Goal: Task Accomplishment & Management: Complete application form

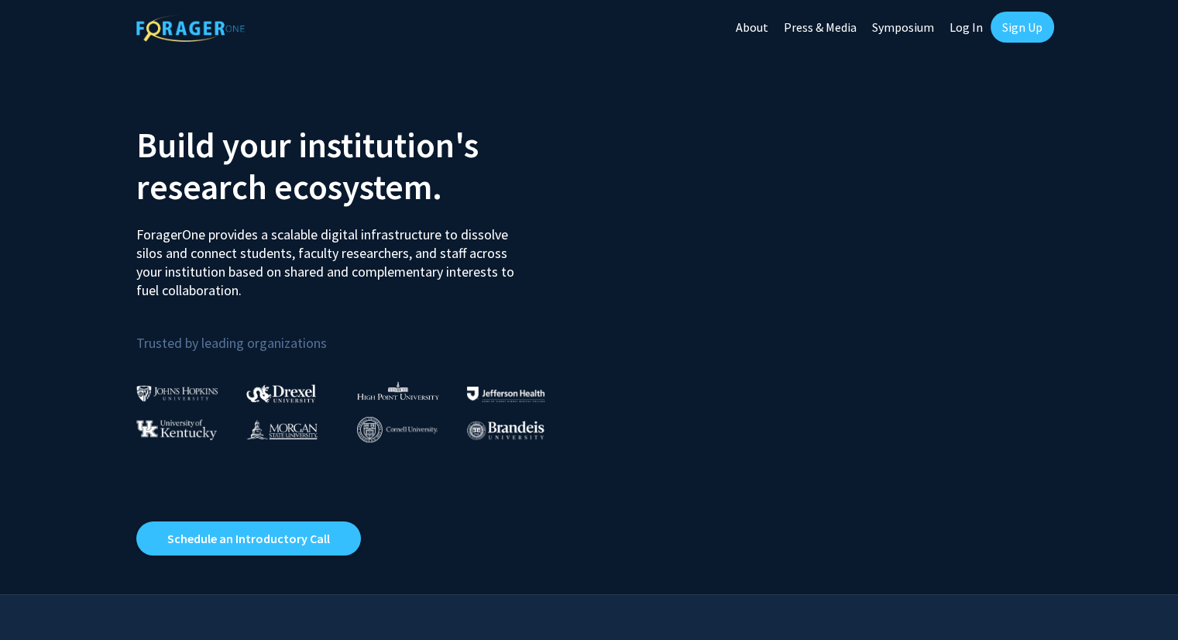
click at [958, 33] on link "Log In" at bounding box center [966, 27] width 49 height 54
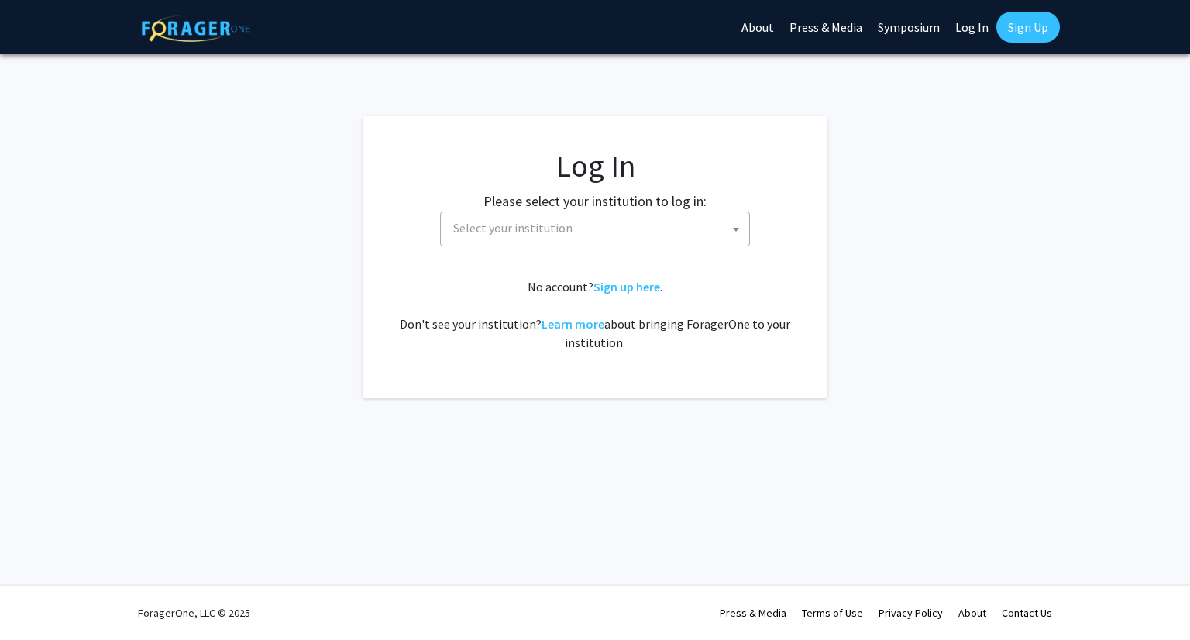
click at [576, 230] on span "Select your institution" at bounding box center [598, 228] width 302 height 32
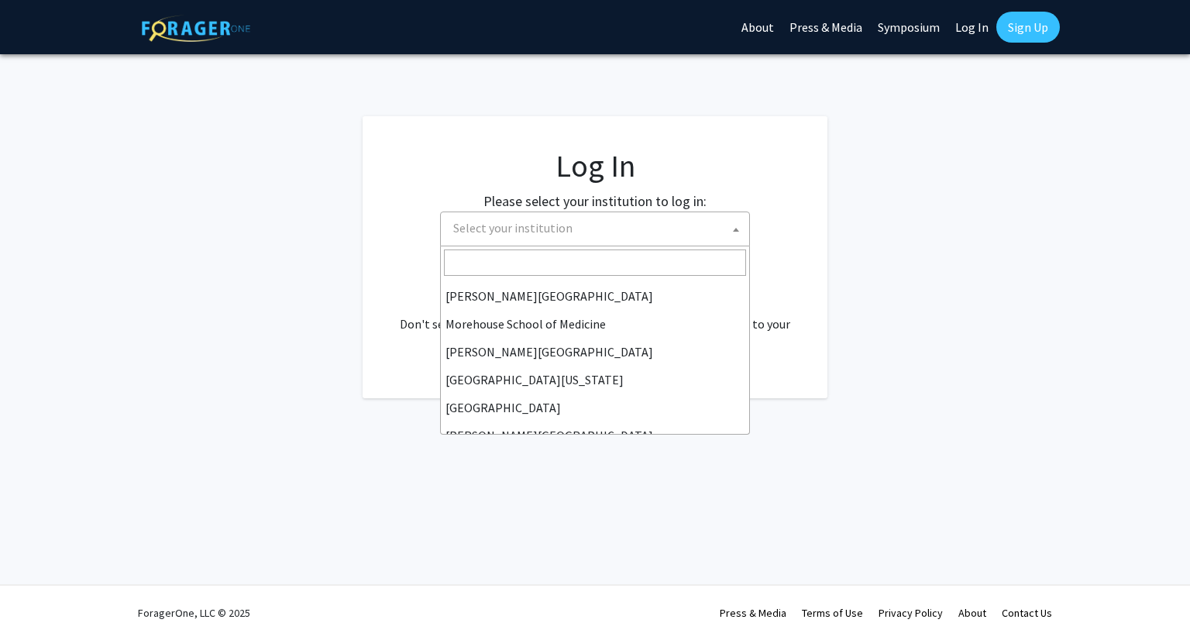
scroll to position [542, 0]
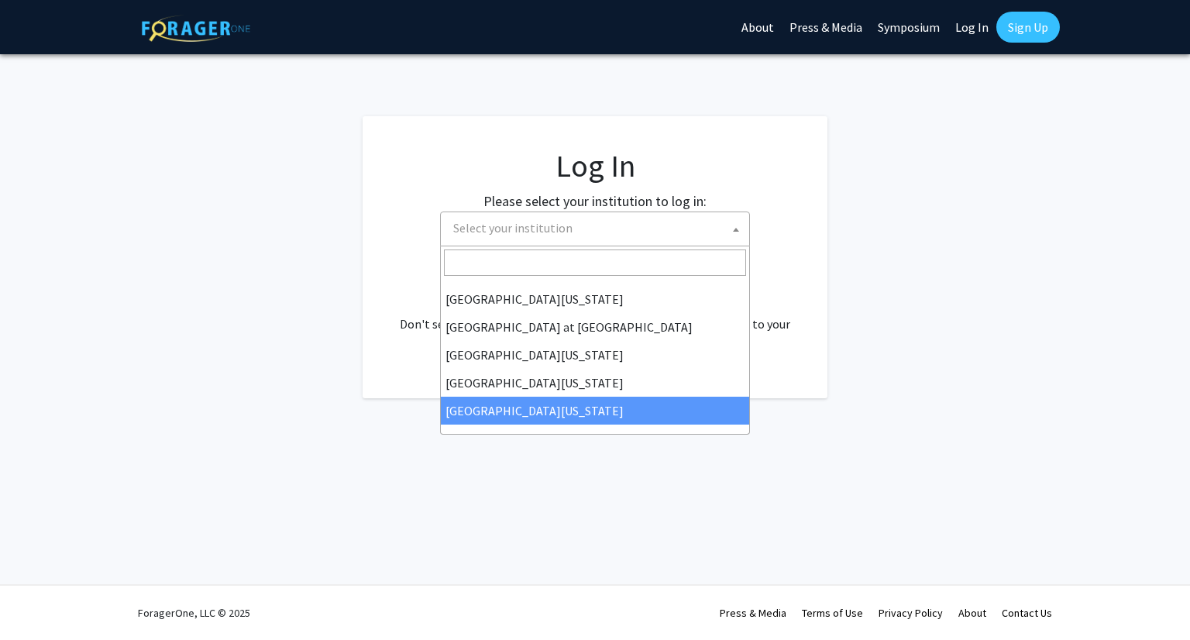
select select "33"
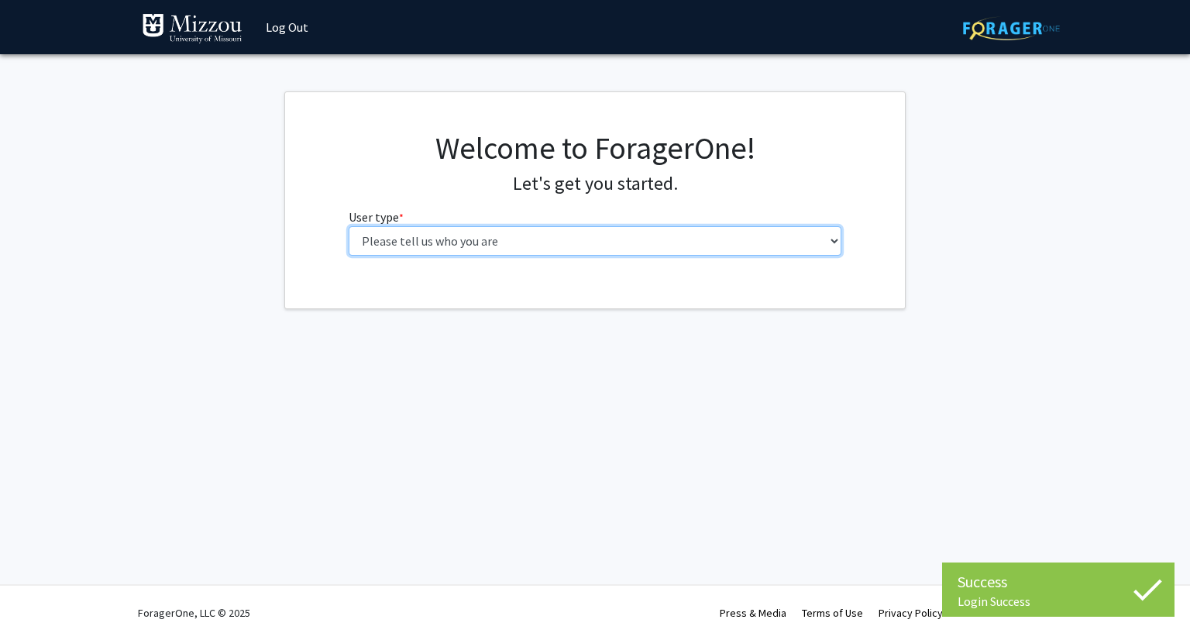
click at [534, 239] on select "Please tell us who you are Undergraduate Student Master's Student Doctoral Cand…" at bounding box center [595, 240] width 493 height 29
select select "1: undergrad"
click at [349, 226] on select "Please tell us who you are Undergraduate Student Master's Student Doctoral Cand…" at bounding box center [595, 240] width 493 height 29
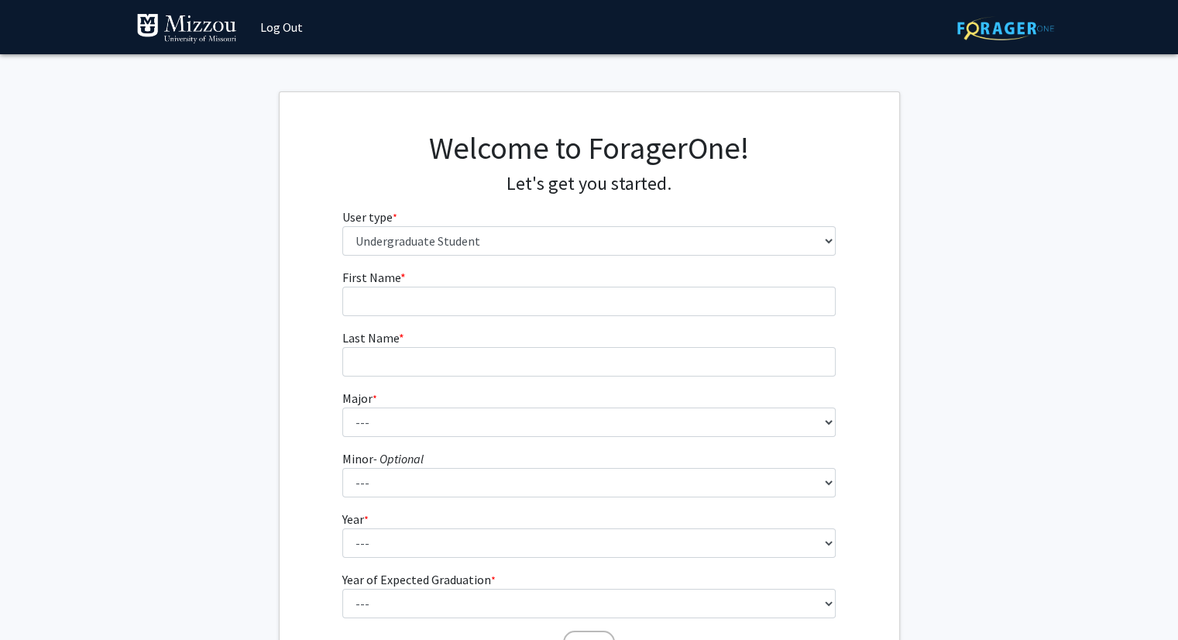
click at [514, 283] on fg-input "First Name * required" at bounding box center [588, 292] width 493 height 48
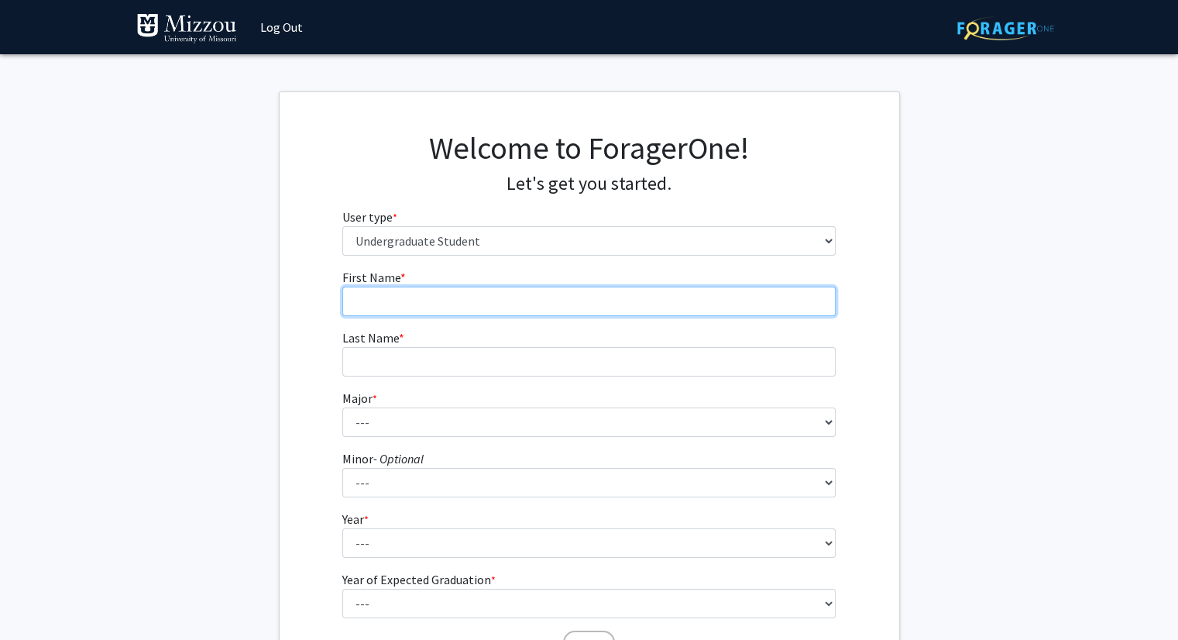
click at [511, 290] on input "First Name * required" at bounding box center [588, 301] width 493 height 29
type input "[PERSON_NAME]"
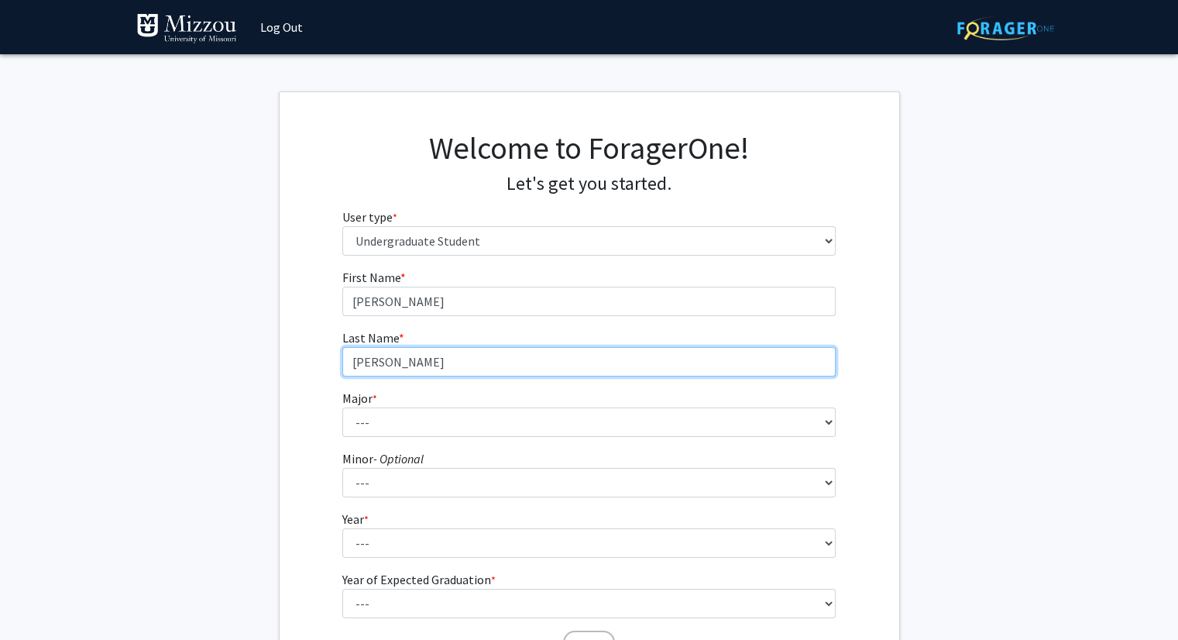
type input "[PERSON_NAME]"
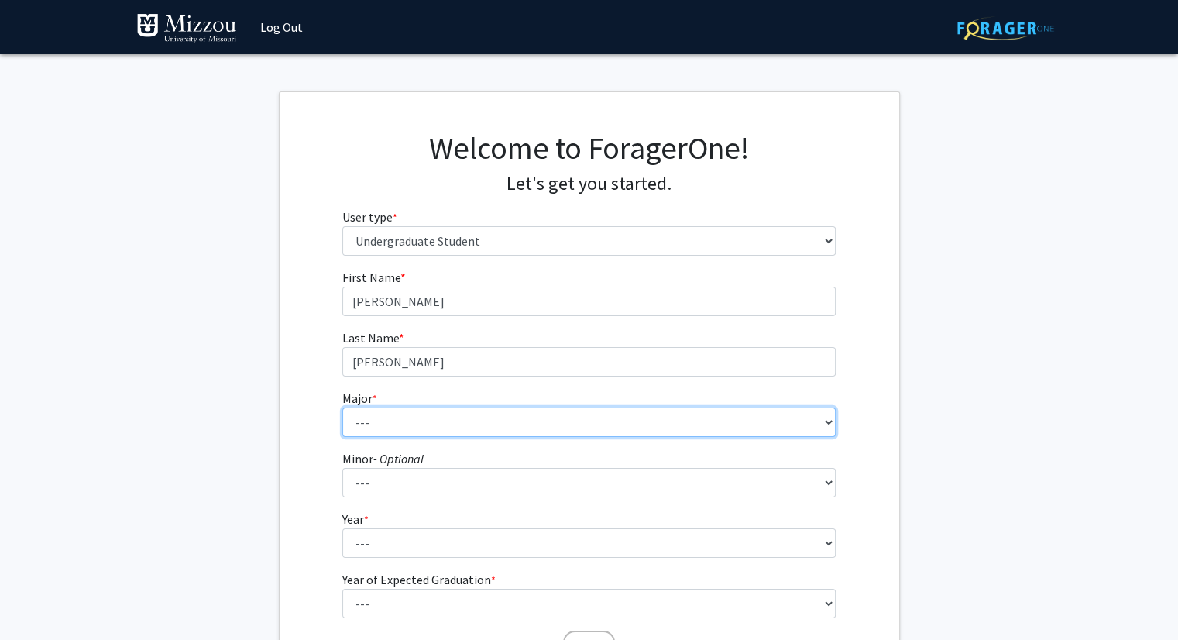
click at [435, 428] on select "--- Agribusiness Management Agricultural Education Agricultural Education: Comm…" at bounding box center [588, 421] width 493 height 29
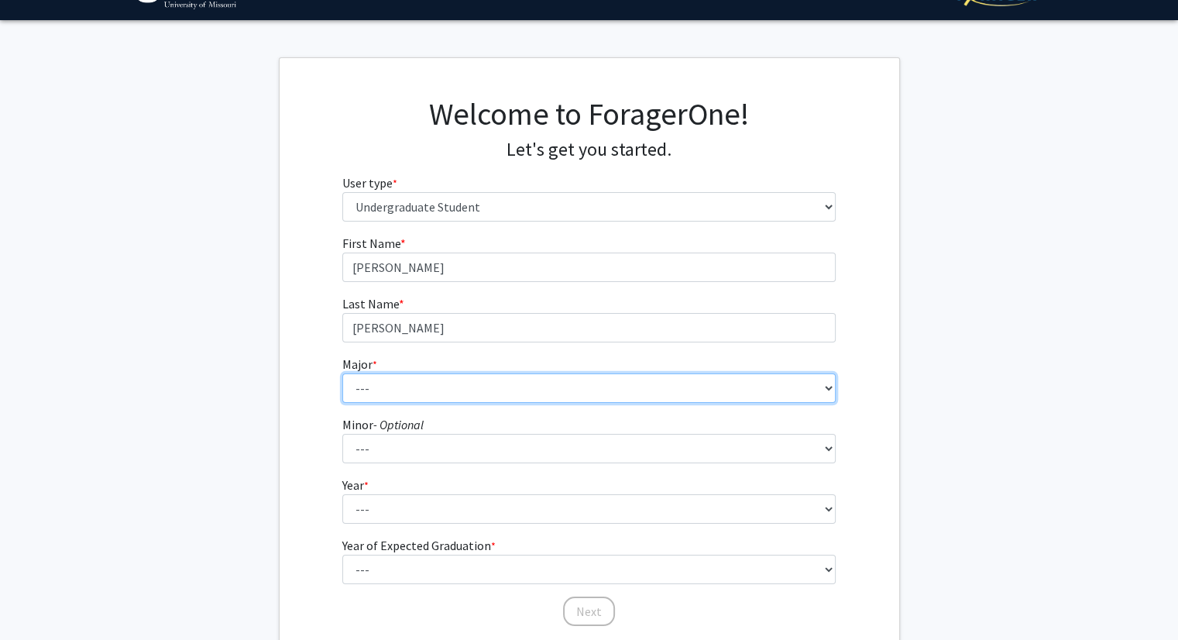
scroll to position [37, 0]
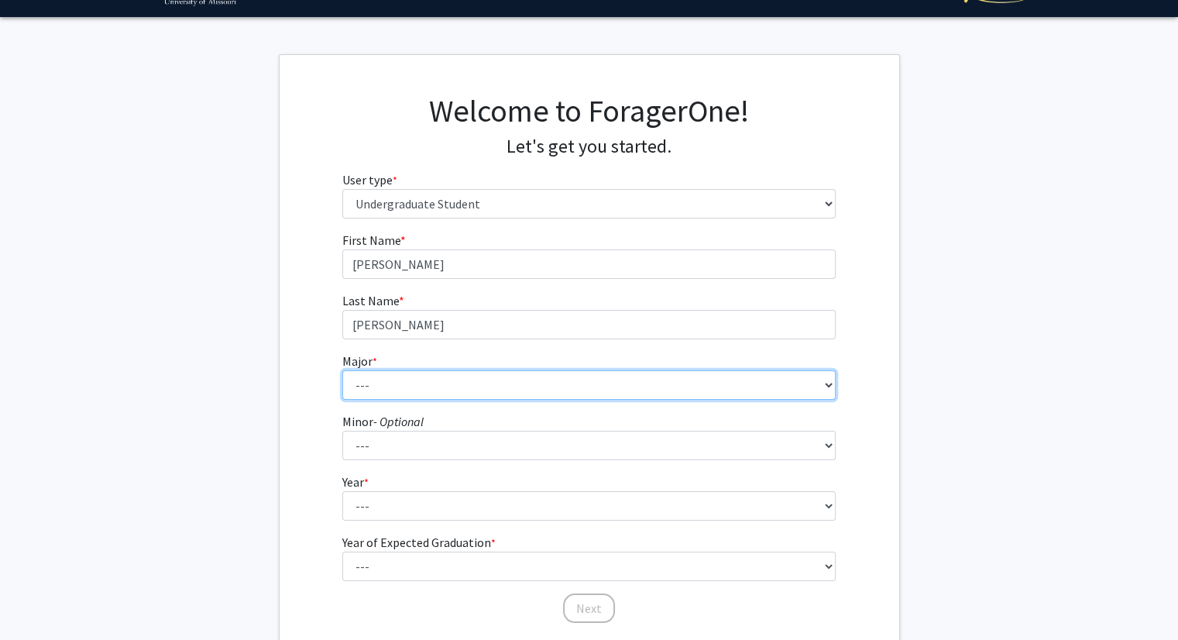
click at [405, 397] on select "--- Agribusiness Management Agricultural Education Agricultural Education: Comm…" at bounding box center [588, 384] width 493 height 29
select select "30: 2529"
click at [342, 370] on select "--- Agribusiness Management Agricultural Education Agricultural Education: Comm…" at bounding box center [588, 384] width 493 height 29
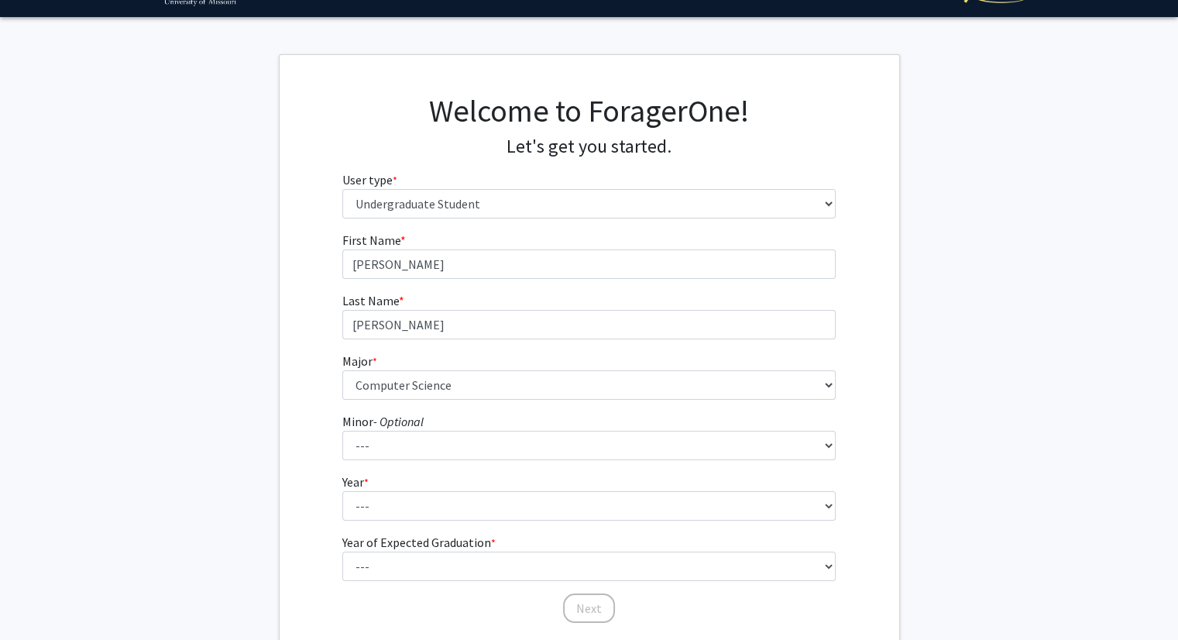
click at [268, 360] on fg-get-started "Welcome to ForagerOne! Let's get you started. User type * required Please tell …" at bounding box center [589, 359] width 1178 height 611
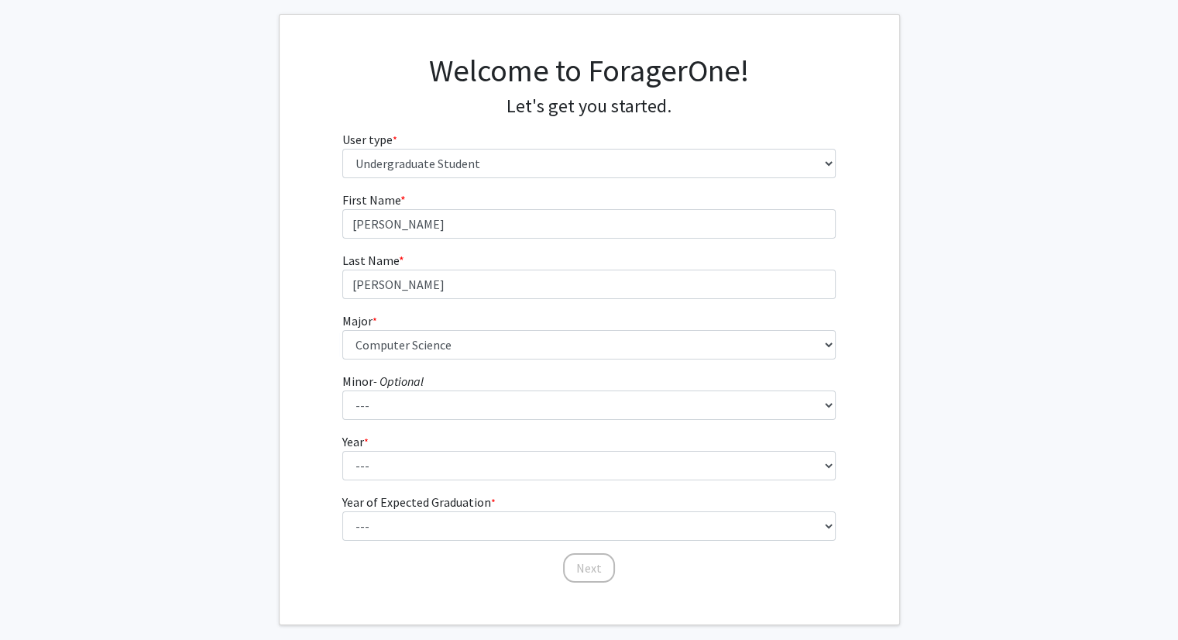
scroll to position [79, 0]
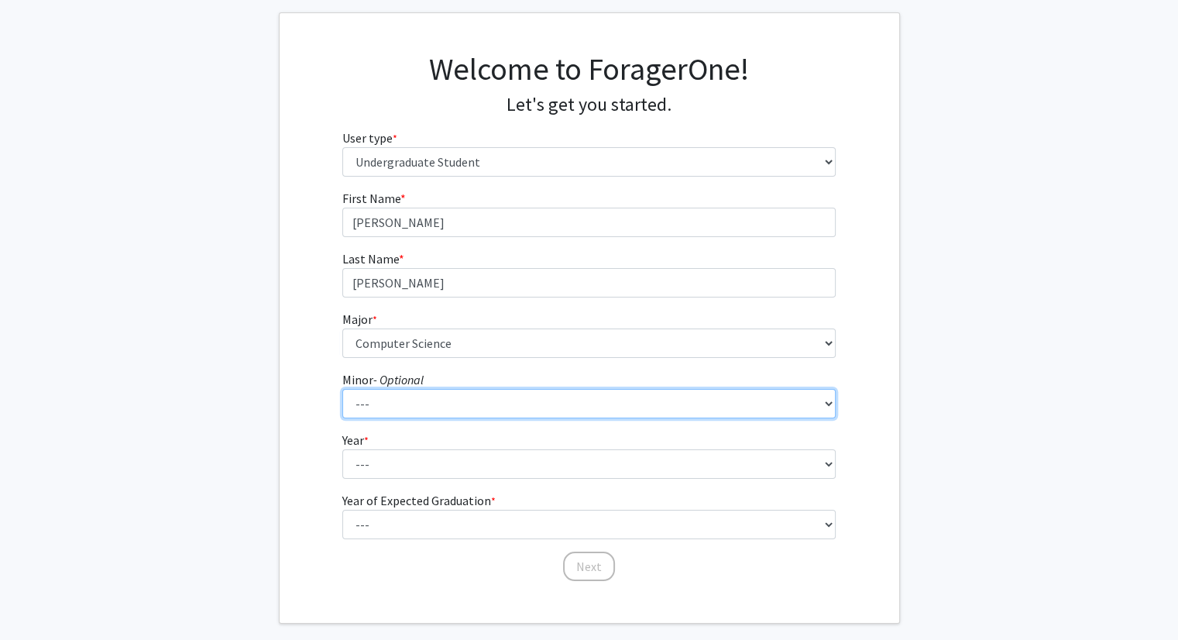
click at [411, 393] on select "--- Accountancy Aerospace Engineering Aerospace Studies Agribusiness Management…" at bounding box center [588, 403] width 493 height 29
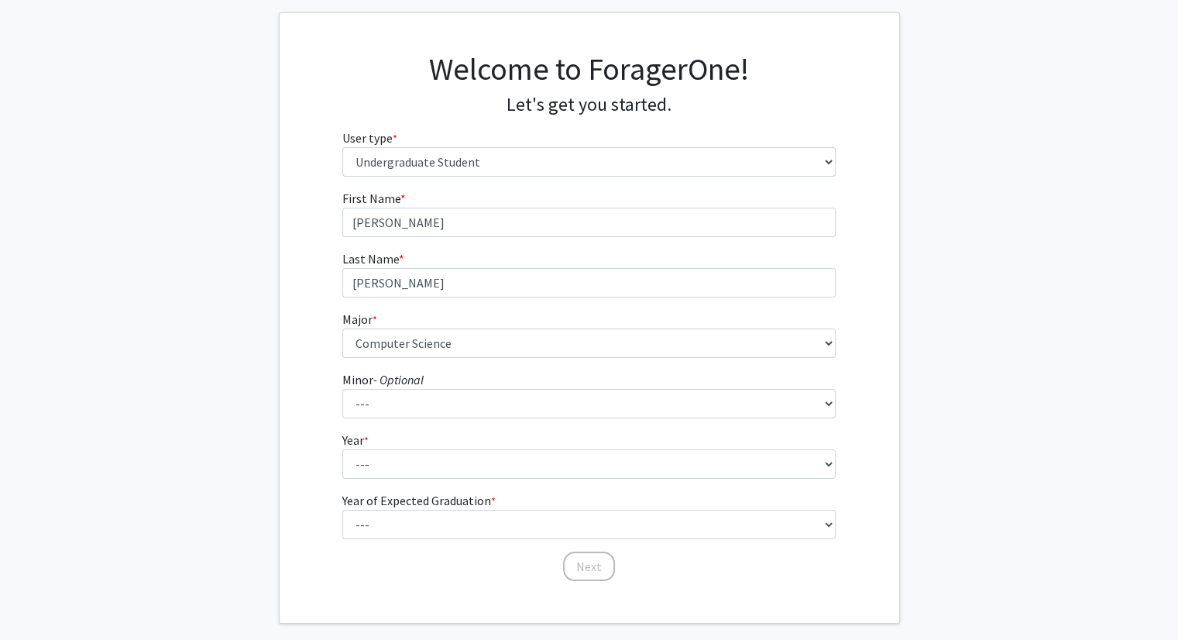
click at [228, 249] on fg-get-started "Welcome to ForagerOne! Let's get you started. User type * required Please tell …" at bounding box center [589, 317] width 1178 height 611
click at [294, 293] on div "First Name * required [PERSON_NAME] Last Name * required [PERSON_NAME] Major * …" at bounding box center [590, 386] width 620 height 394
click at [515, 466] on select "--- First-year Sophomore Junior Senior Postbaccalaureate Certificate" at bounding box center [588, 463] width 493 height 29
select select "1: first-year"
click at [342, 449] on select "--- First-year Sophomore Junior Senior Postbaccalaureate Certificate" at bounding box center [588, 463] width 493 height 29
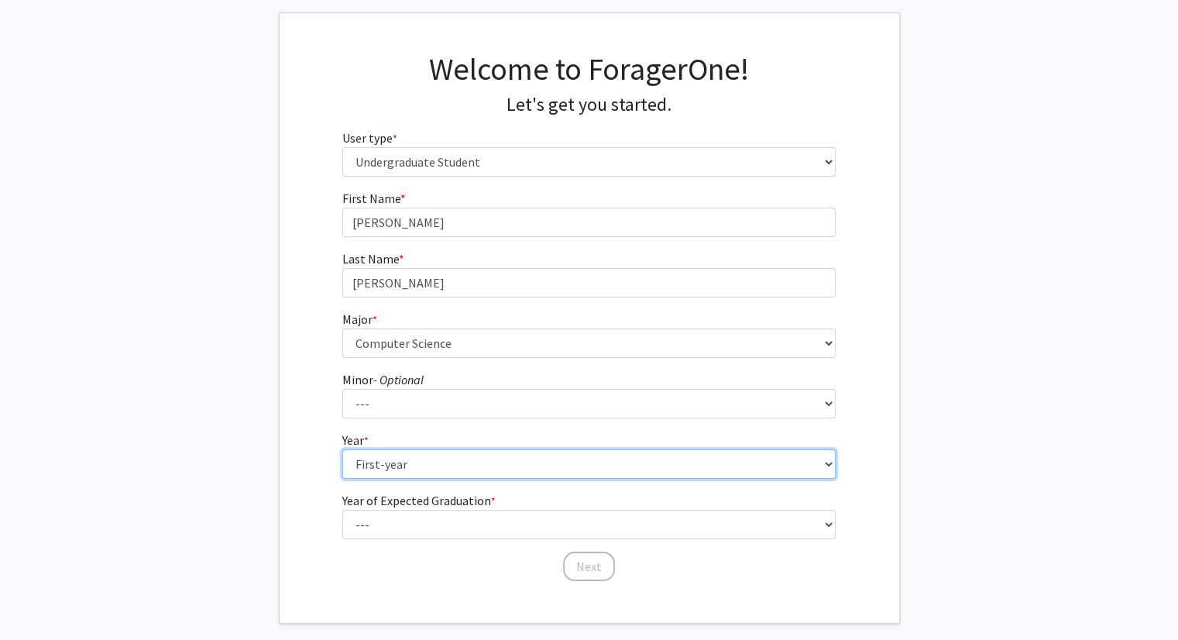
click at [394, 456] on select "--- First-year Sophomore Junior Senior Postbaccalaureate Certificate" at bounding box center [588, 463] width 493 height 29
click at [236, 464] on fg-get-started "Welcome to ForagerOne! Let's get you started. User type * required Please tell …" at bounding box center [589, 317] width 1178 height 611
click at [408, 543] on form "First Name * required [PERSON_NAME] Last Name * required [PERSON_NAME] Major * …" at bounding box center [588, 378] width 493 height 378
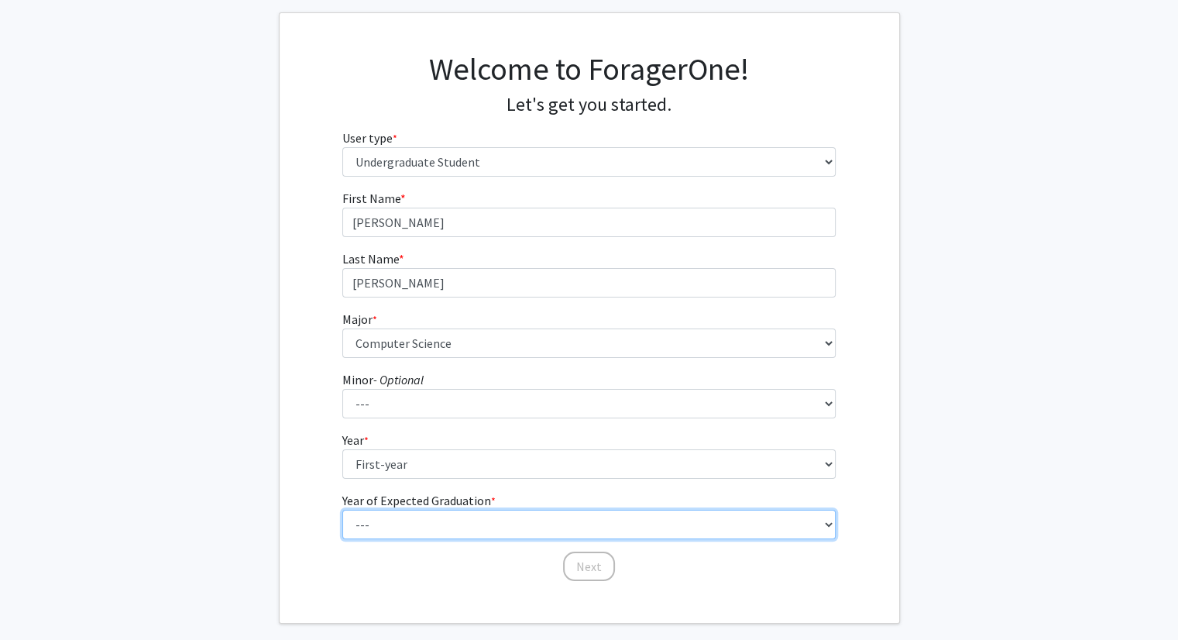
click at [413, 524] on select "--- 2025 2026 2027 2028 2029 2030 2031 2032 2033 2034" at bounding box center [588, 524] width 493 height 29
select select "5: 2029"
click at [342, 510] on select "--- 2025 2026 2027 2028 2029 2030 2031 2032 2033 2034" at bounding box center [588, 524] width 493 height 29
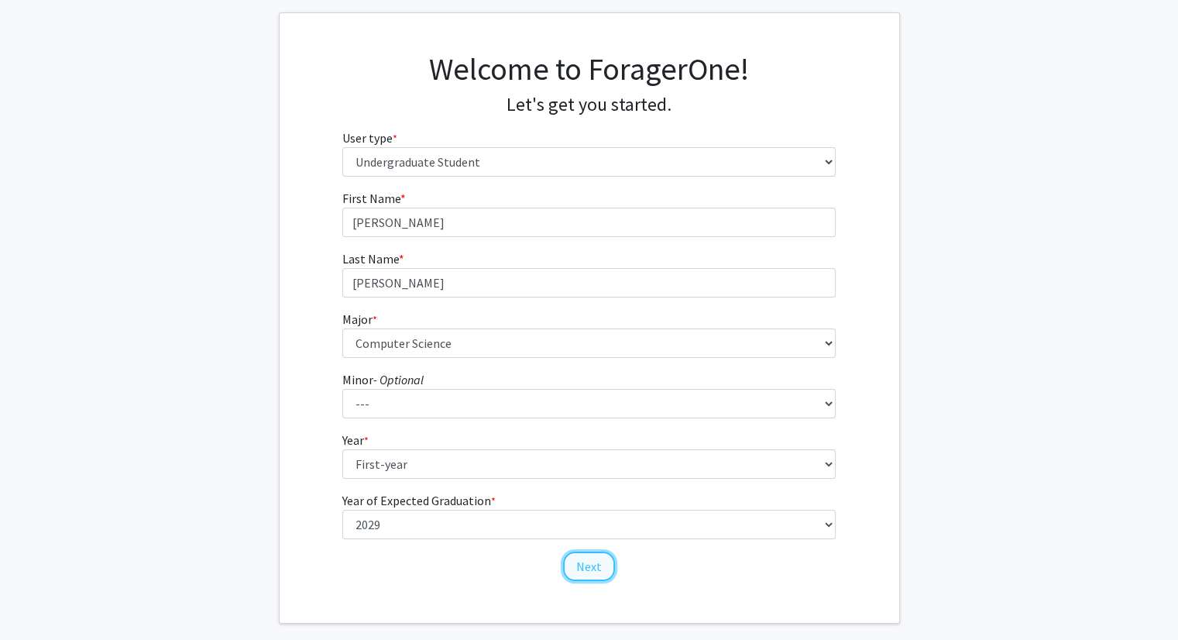
click at [599, 573] on button "Next" at bounding box center [589, 566] width 52 height 29
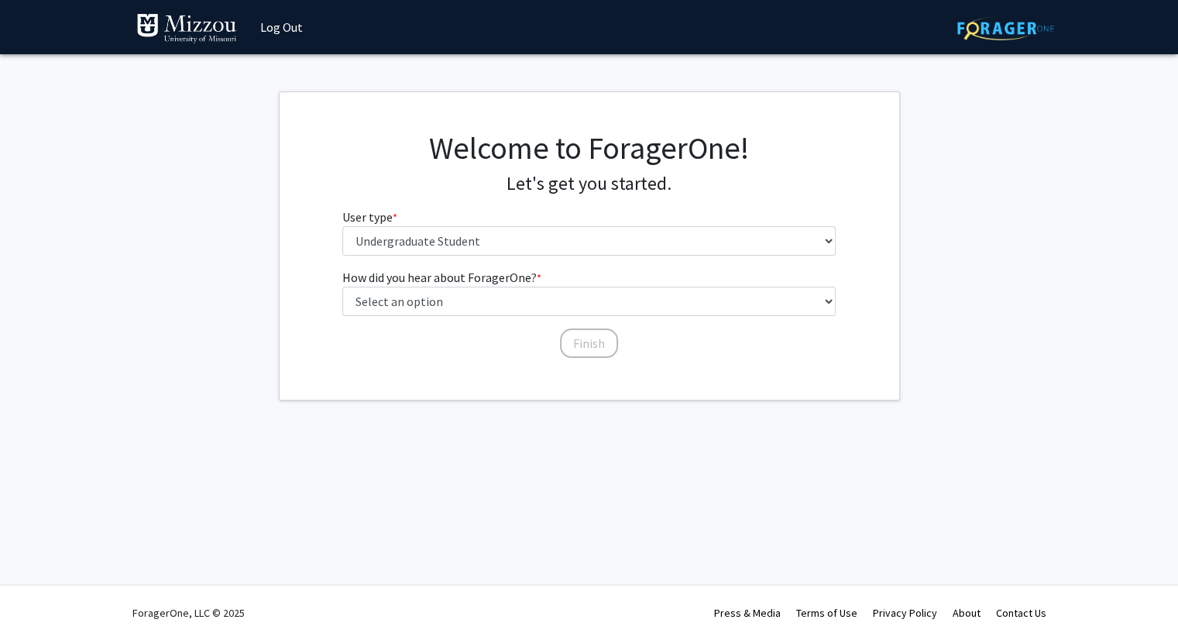
scroll to position [0, 0]
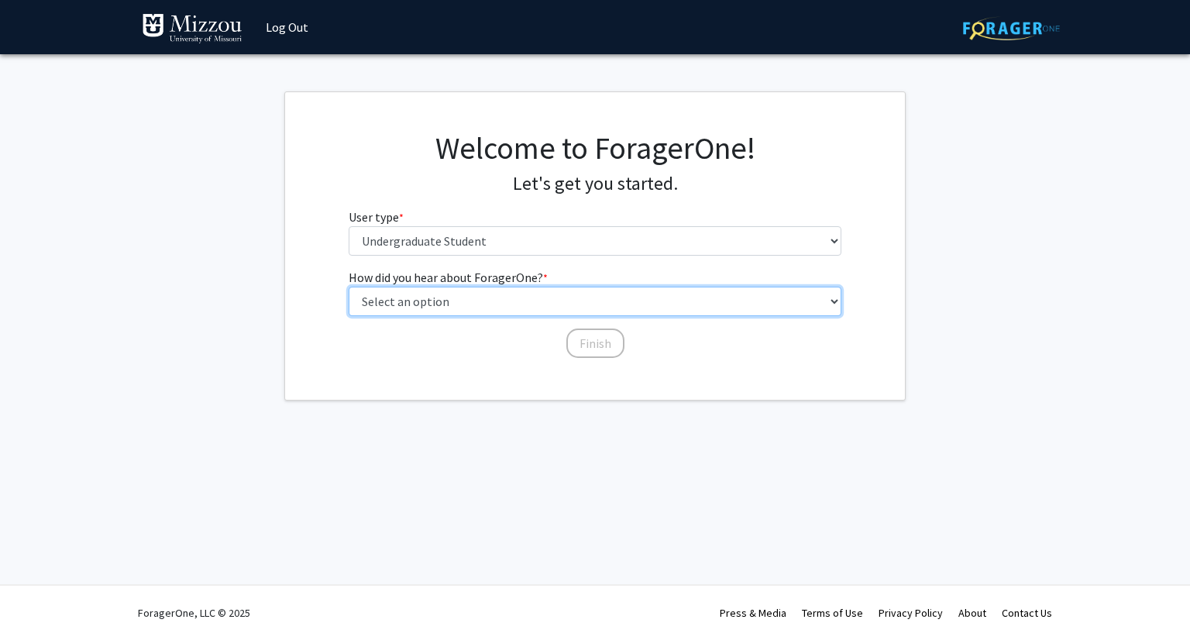
click at [453, 295] on select "Select an option Peer/student recommendation Faculty/staff recommendation Unive…" at bounding box center [595, 301] width 493 height 29
select select "3: university_website"
click at [349, 287] on select "Select an option Peer/student recommendation Faculty/staff recommendation Unive…" at bounding box center [595, 301] width 493 height 29
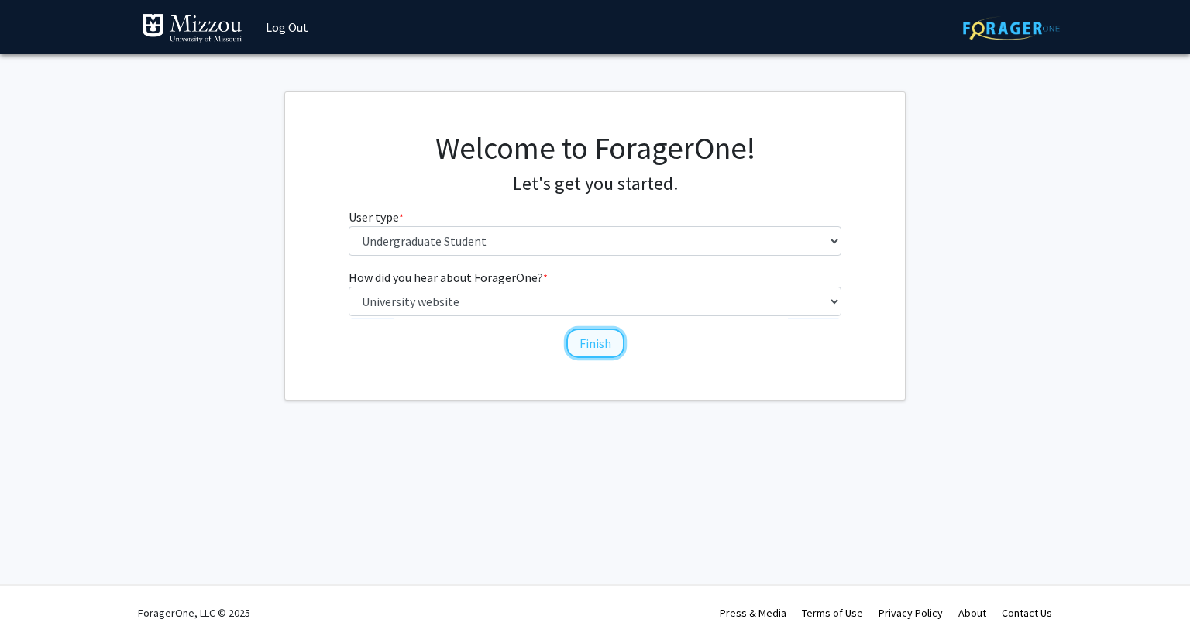
click at [610, 340] on button "Finish" at bounding box center [595, 342] width 58 height 29
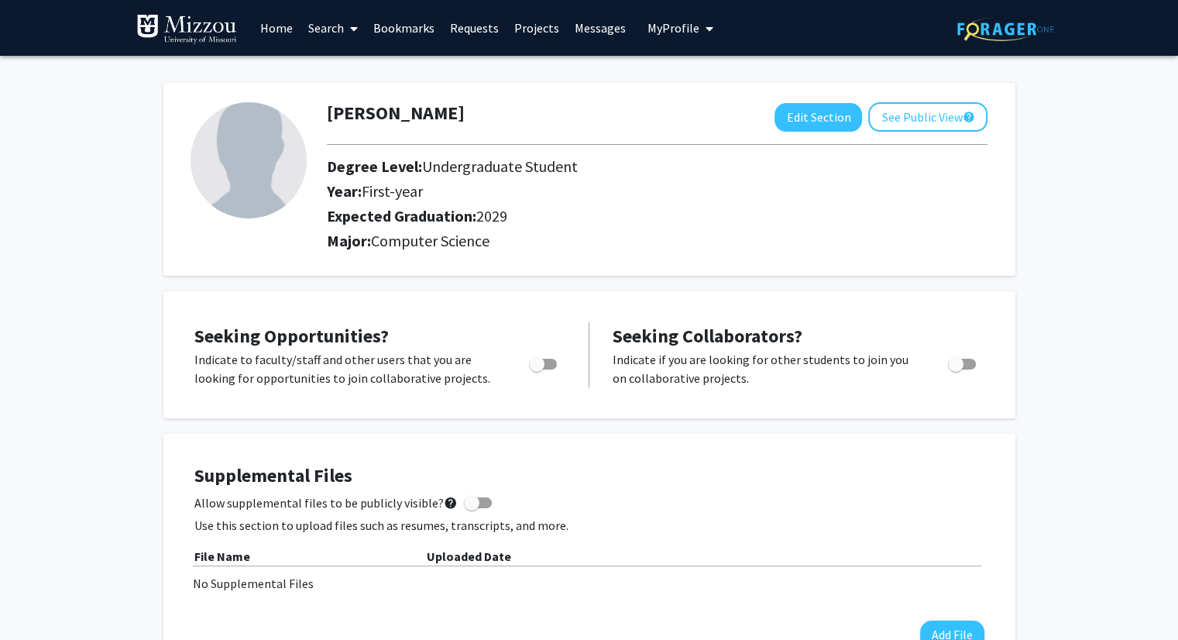
click at [815, 85] on div "[PERSON_NAME] Edit Section See Public View help Degree Level: Undergraduate Stu…" at bounding box center [589, 179] width 852 height 193
click at [813, 111] on button "Edit Section" at bounding box center [819, 117] width 88 height 29
select select "first-year"
select select "2029"
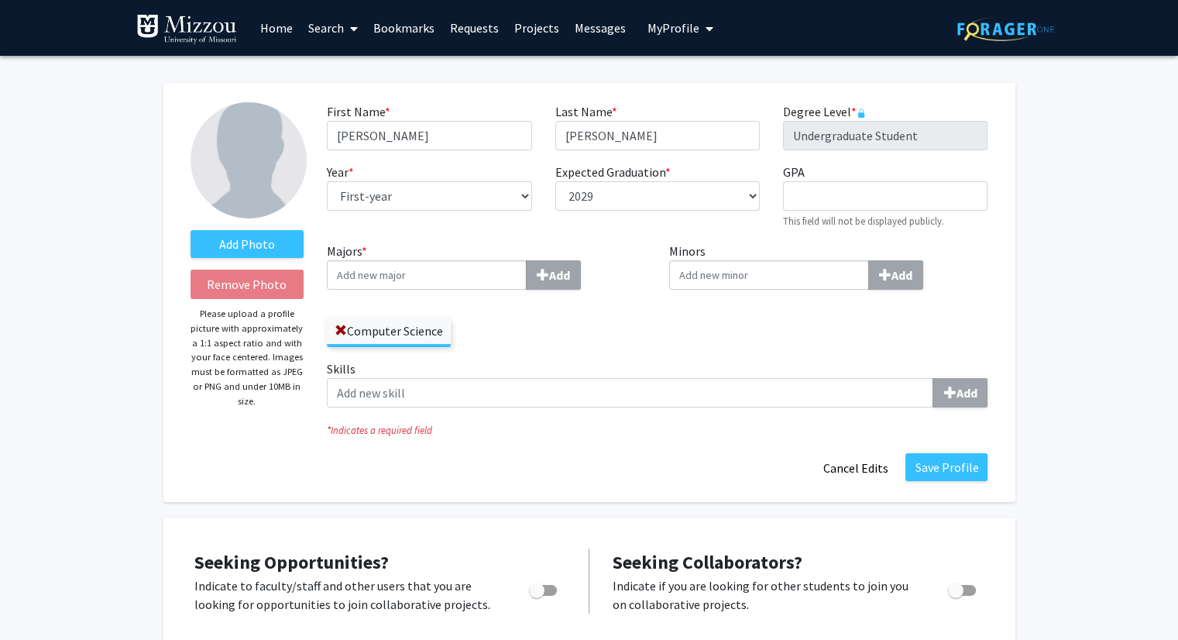
click at [456, 278] on input "Majors * Add" at bounding box center [427, 274] width 200 height 29
type input "Data s"
click at [382, 294] on div "Data S cience" at bounding box center [426, 303] width 181 height 19
click at [382, 290] on input "Data s" at bounding box center [427, 274] width 200 height 29
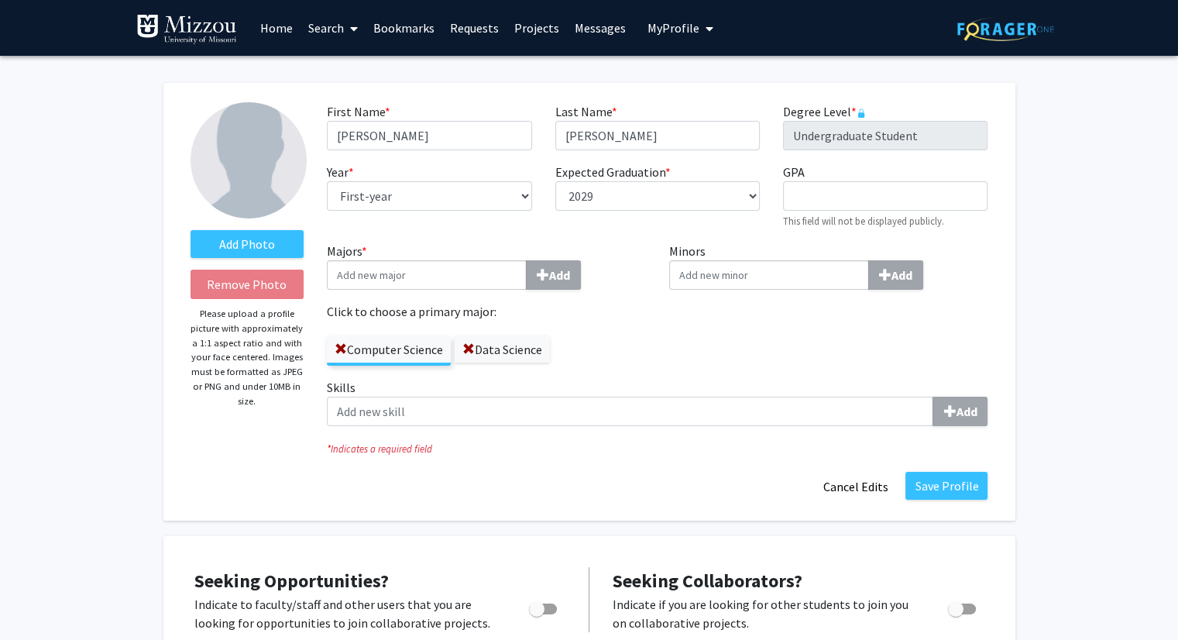
click at [660, 373] on div "Minors Add" at bounding box center [829, 310] width 342 height 136
click at [974, 496] on button "Save Profile" at bounding box center [947, 486] width 82 height 28
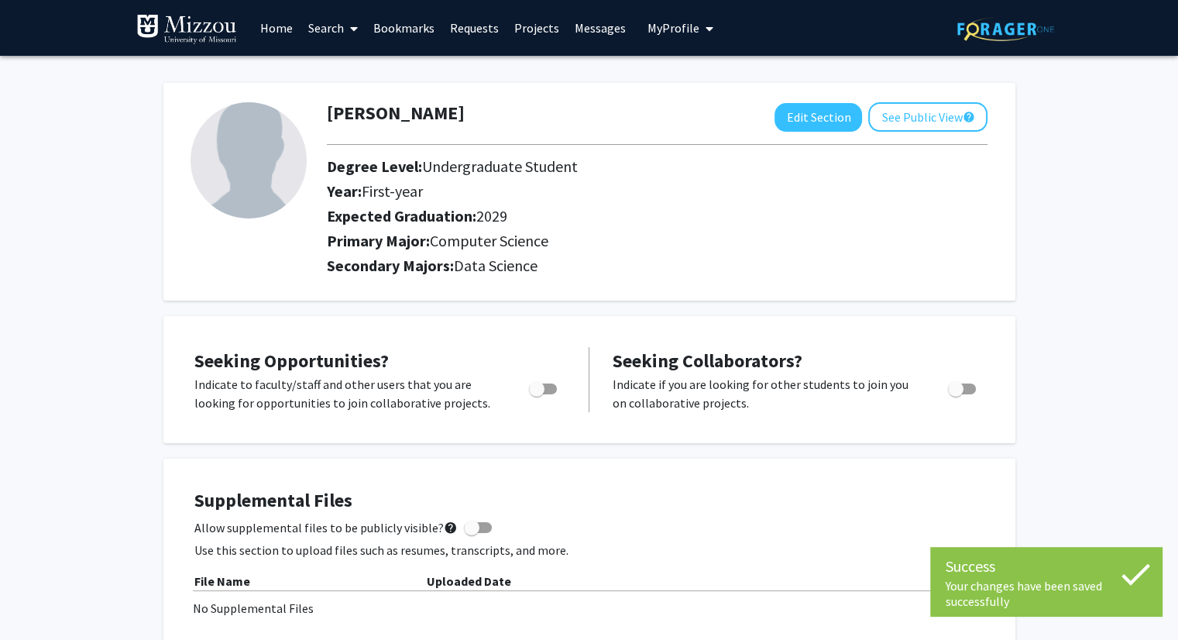
click at [546, 396] on label "Toggle" at bounding box center [540, 389] width 34 height 19
click at [537, 395] on input "Are you actively seeking opportunities?" at bounding box center [536, 394] width 1 height 1
checkbox input "true"
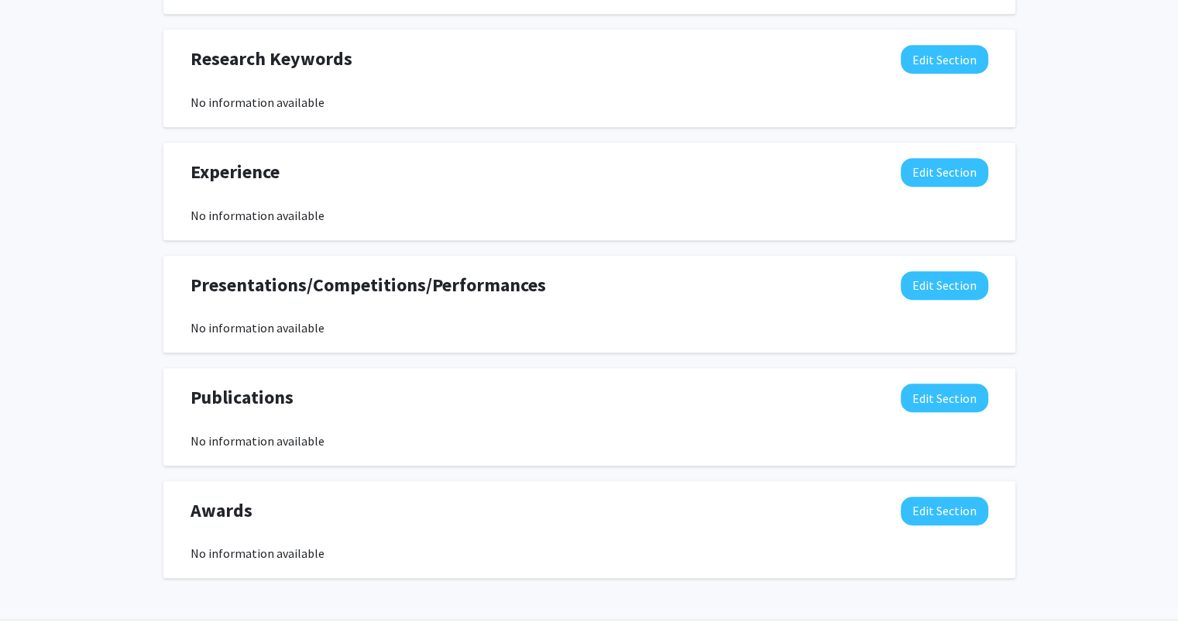
scroll to position [799, 0]
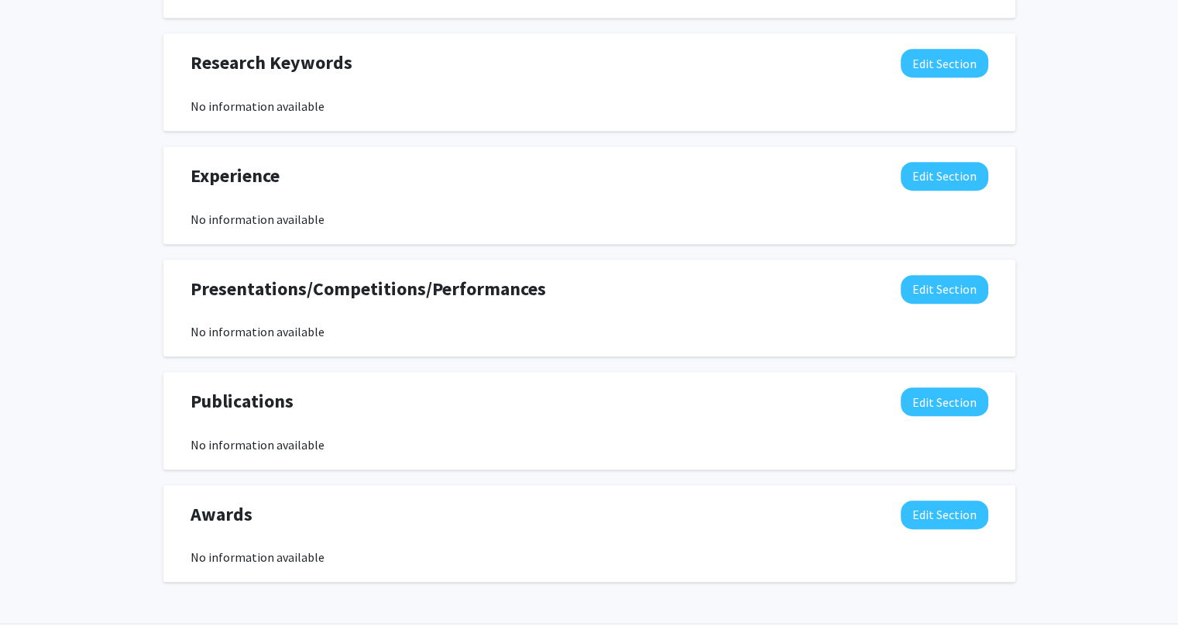
click at [933, 531] on div "Awards Edit Section" at bounding box center [589, 518] width 821 height 36
click at [932, 518] on button "Edit Section" at bounding box center [945, 514] width 88 height 29
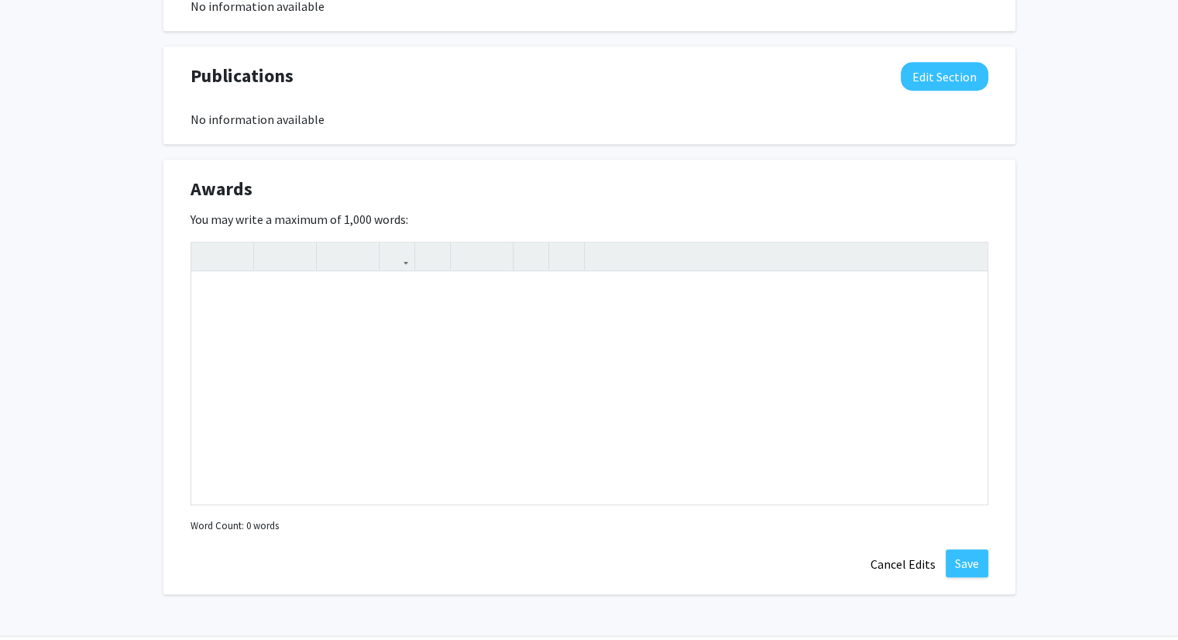
scroll to position [1126, 0]
click at [396, 337] on div "Note to users with screen readers: Please deactivate our accessibility plugin f…" at bounding box center [589, 387] width 796 height 232
click at [317, 450] on div "Mizzou Scholars Award - One of 35 recipients for incoming students." at bounding box center [589, 387] width 796 height 232
click at [455, 363] on div "Mizzou Scholars Award - One of 35 recipients for incoming students." at bounding box center [589, 387] width 796 height 232
click at [403, 331] on div "Mizzou Scholars Award - One of 35 recipients for incoming students." at bounding box center [589, 387] width 796 height 232
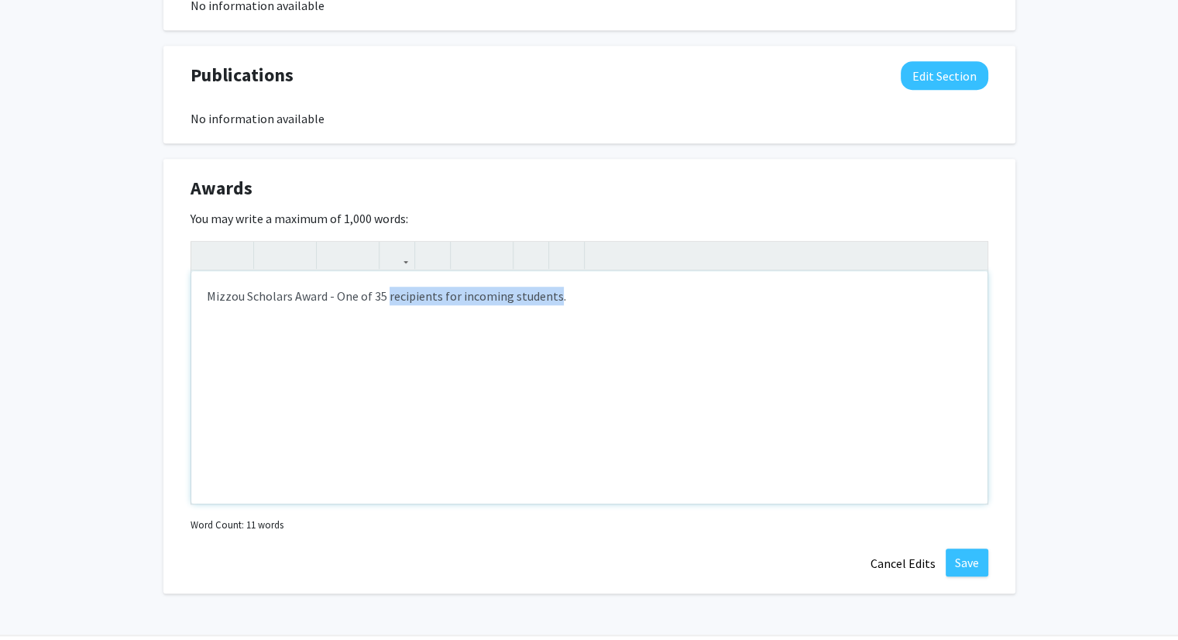
drag, startPoint x: 403, startPoint y: 331, endPoint x: 521, endPoint y: 346, distance: 119.5
click at [521, 346] on div "Mizzou Scholars Award - One of 35 recipients for incoming students." at bounding box center [589, 387] width 796 height 232
type textarea "Mizzou Scholars Award - One of 35 incoming student recipients."
click at [598, 141] on div "Publications Edit Section No information available You may write a maximum of 1…" at bounding box center [589, 95] width 852 height 98
click at [593, 410] on div "Mizzou Scholars Award - One of 35 incoming student recipients." at bounding box center [589, 387] width 796 height 232
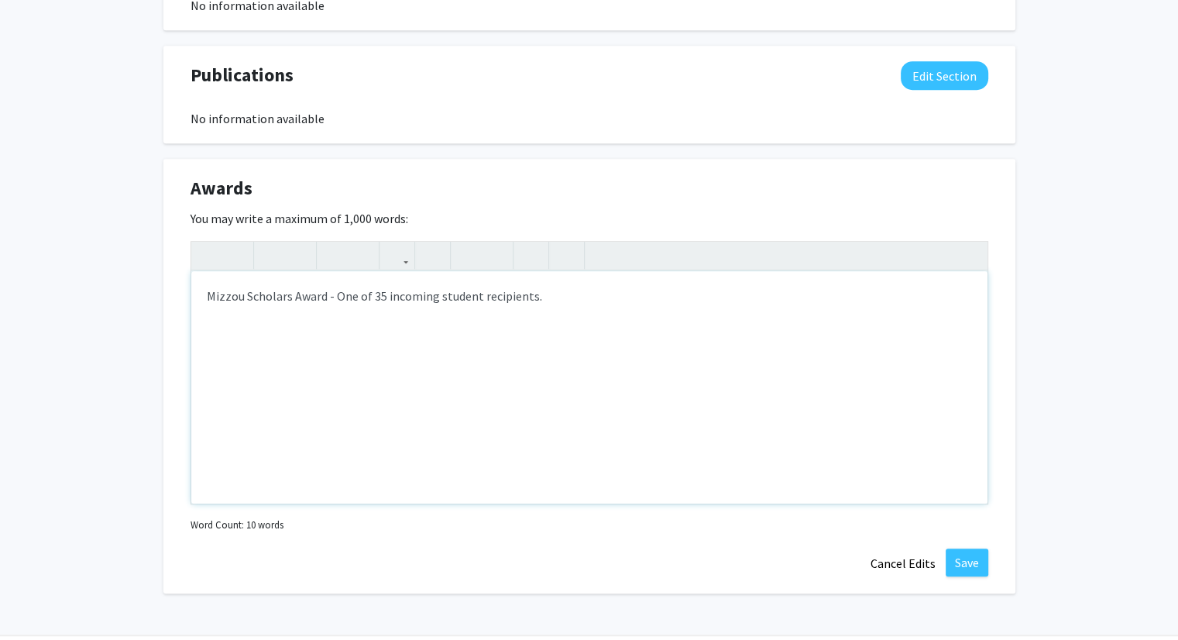
click at [648, 401] on div "Mizzou Scholars Award - One of 35 incoming student recipients." at bounding box center [589, 387] width 796 height 232
click at [718, 163] on div "Awards Edit Section You may write a maximum of 1,000 words: Mizzou Scholars Awa…" at bounding box center [589, 376] width 852 height 435
click at [960, 557] on button "Save" at bounding box center [967, 562] width 43 height 28
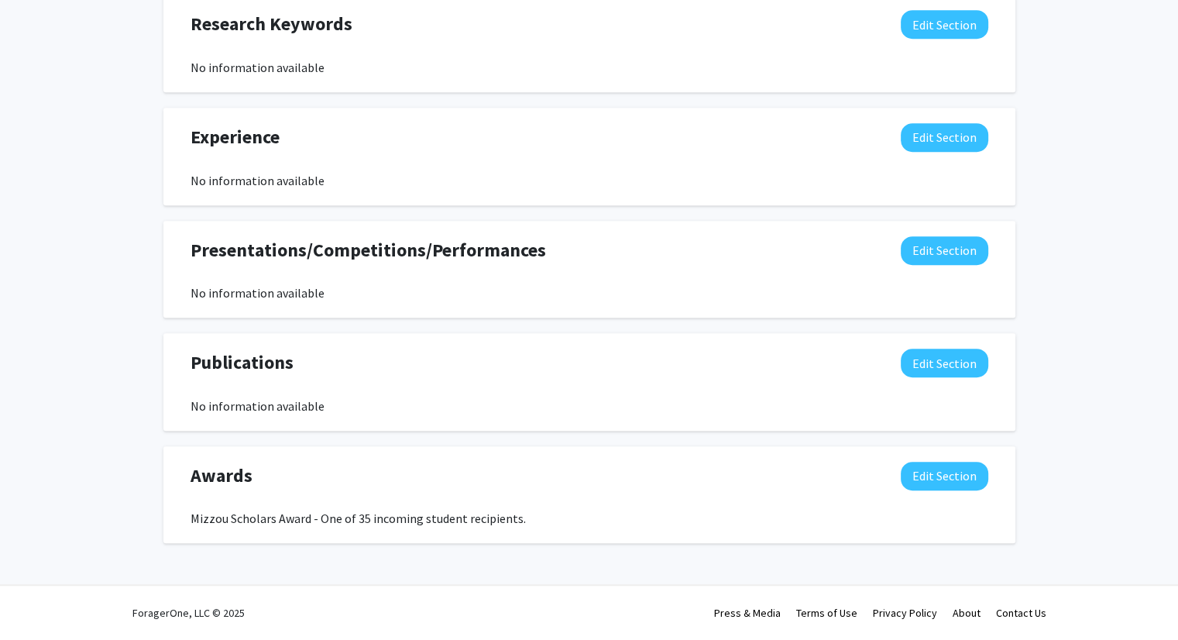
scroll to position [837, 0]
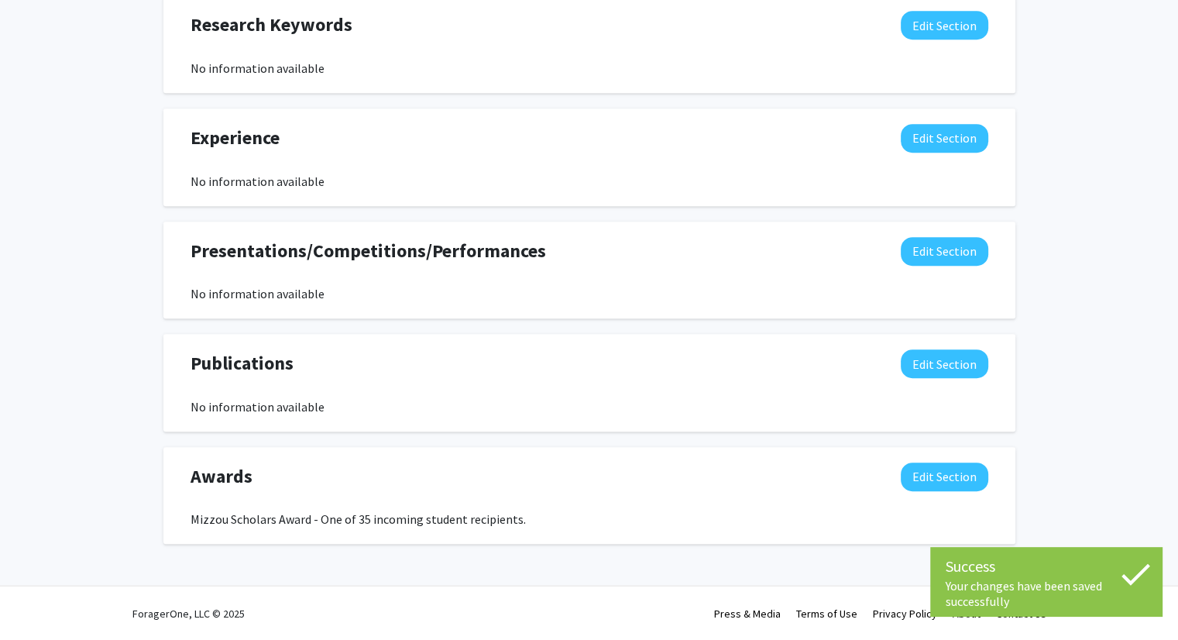
click at [371, 417] on div "Publications Edit Section No information available You may write a maximum of 1…" at bounding box center [589, 383] width 852 height 98
click at [377, 415] on div "Publications Edit Section No information available You may write a maximum of 1…" at bounding box center [589, 383] width 852 height 98
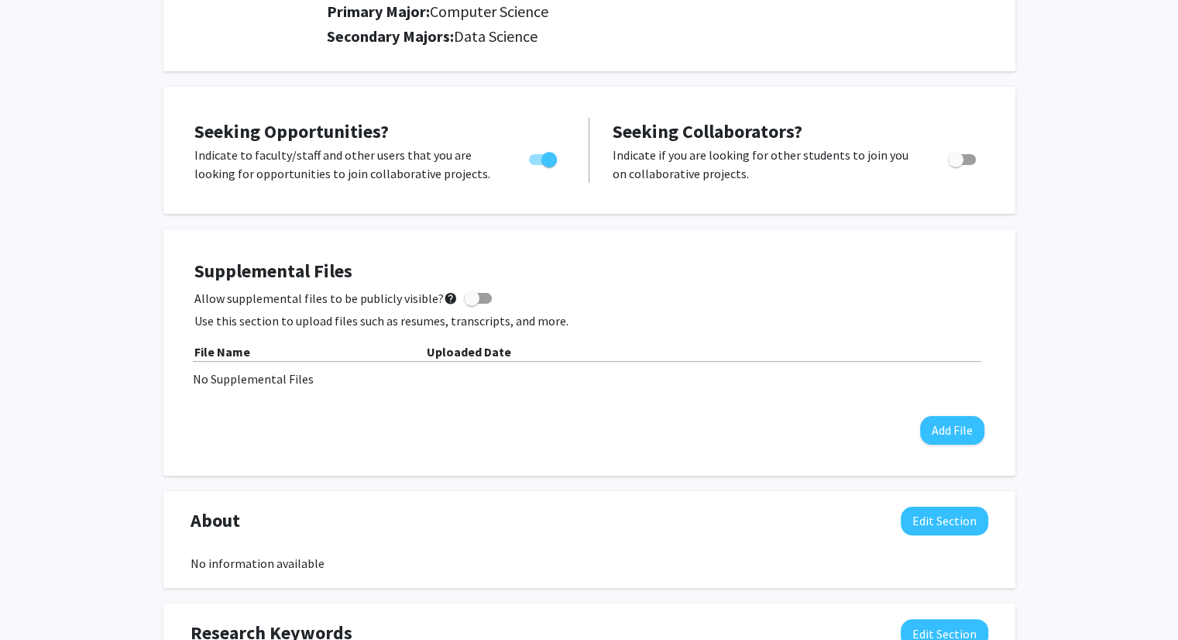
scroll to position [0, 0]
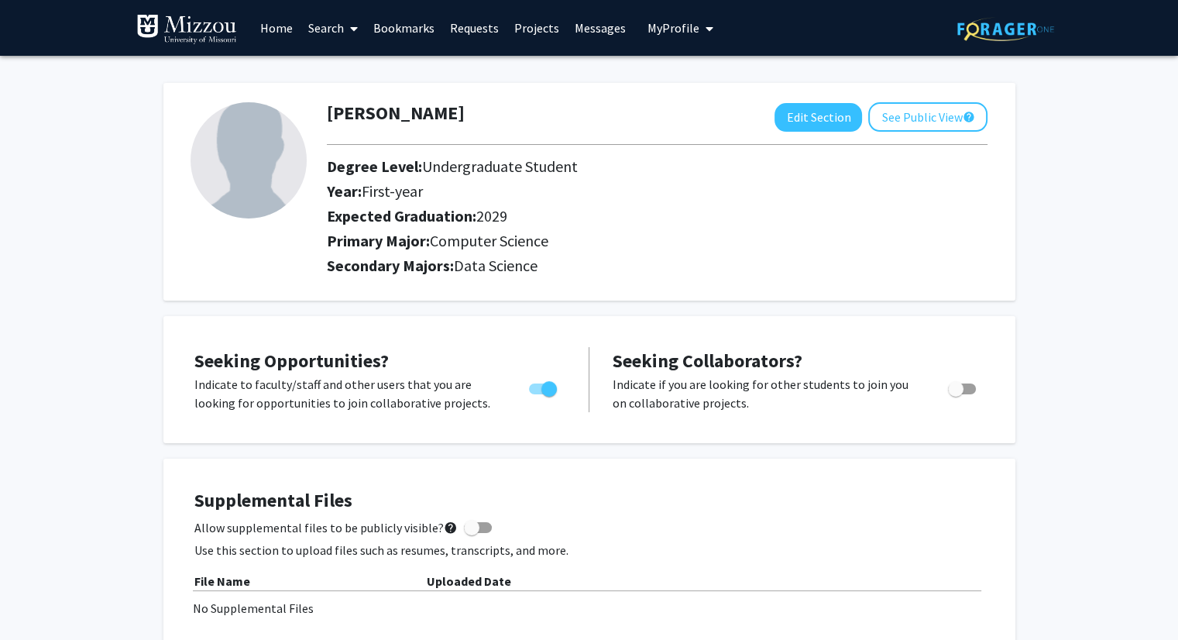
click at [319, 29] on link "Search" at bounding box center [333, 28] width 65 height 54
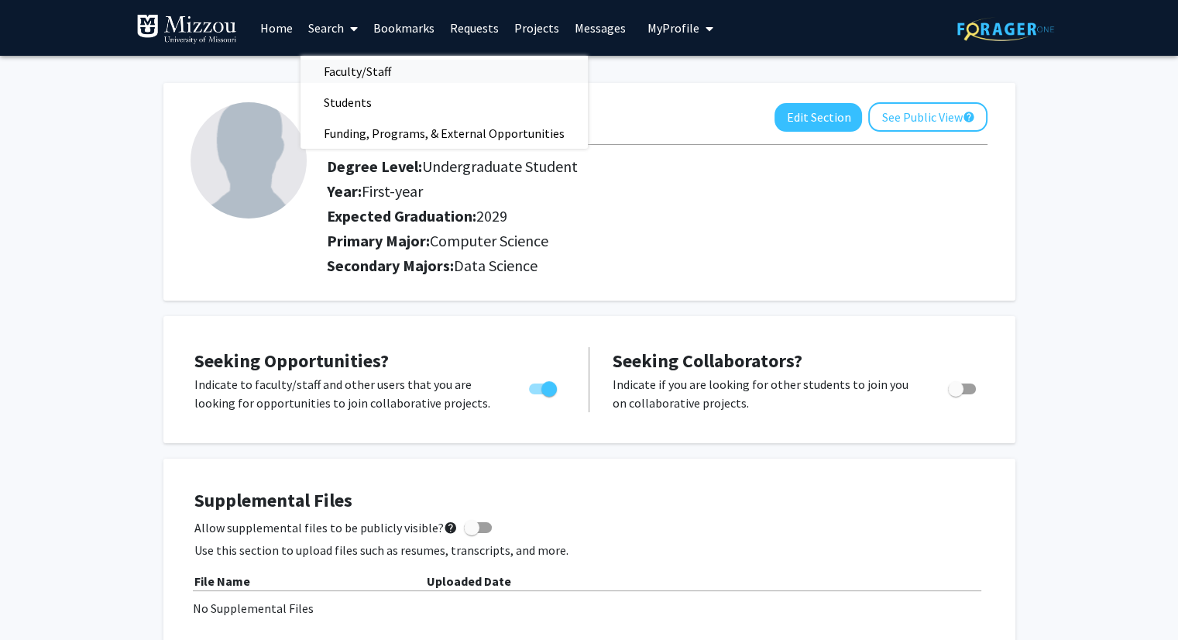
click at [335, 72] on span "Faculty/Staff" at bounding box center [358, 71] width 114 height 31
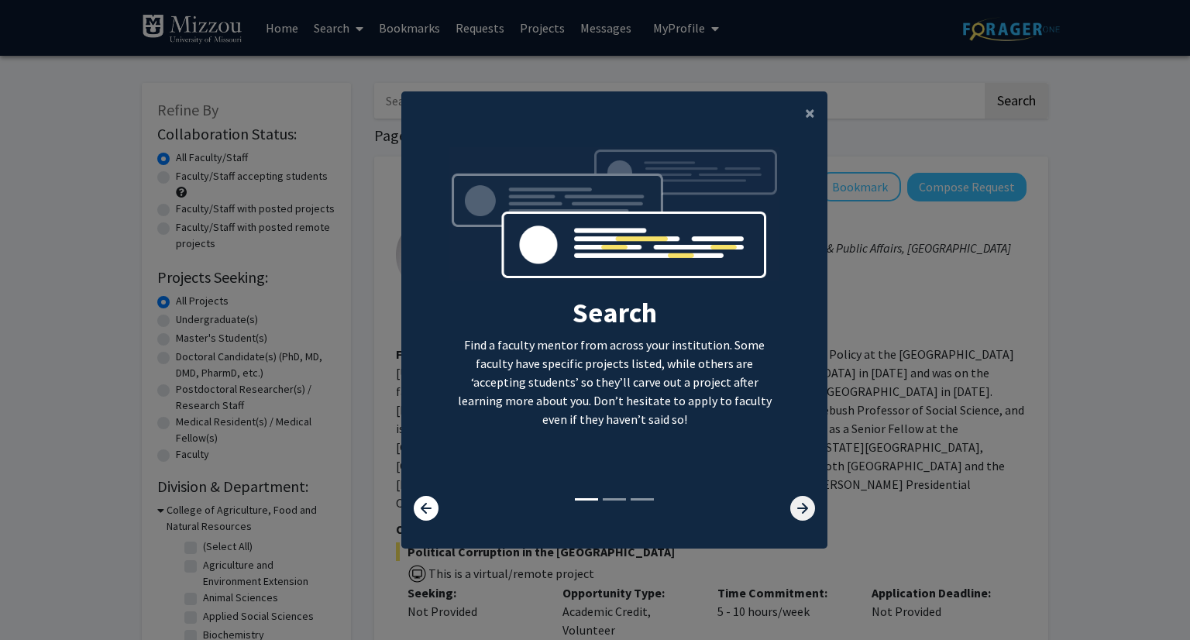
click at [799, 515] on icon at bounding box center [802, 508] width 25 height 25
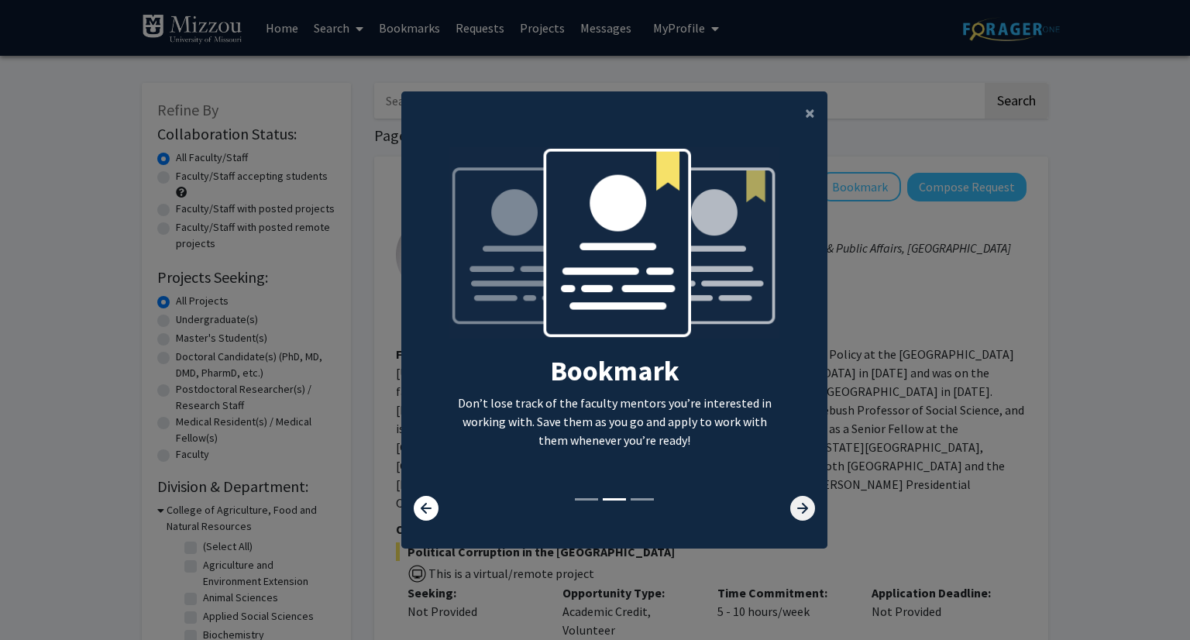
click at [799, 515] on icon at bounding box center [802, 508] width 25 height 25
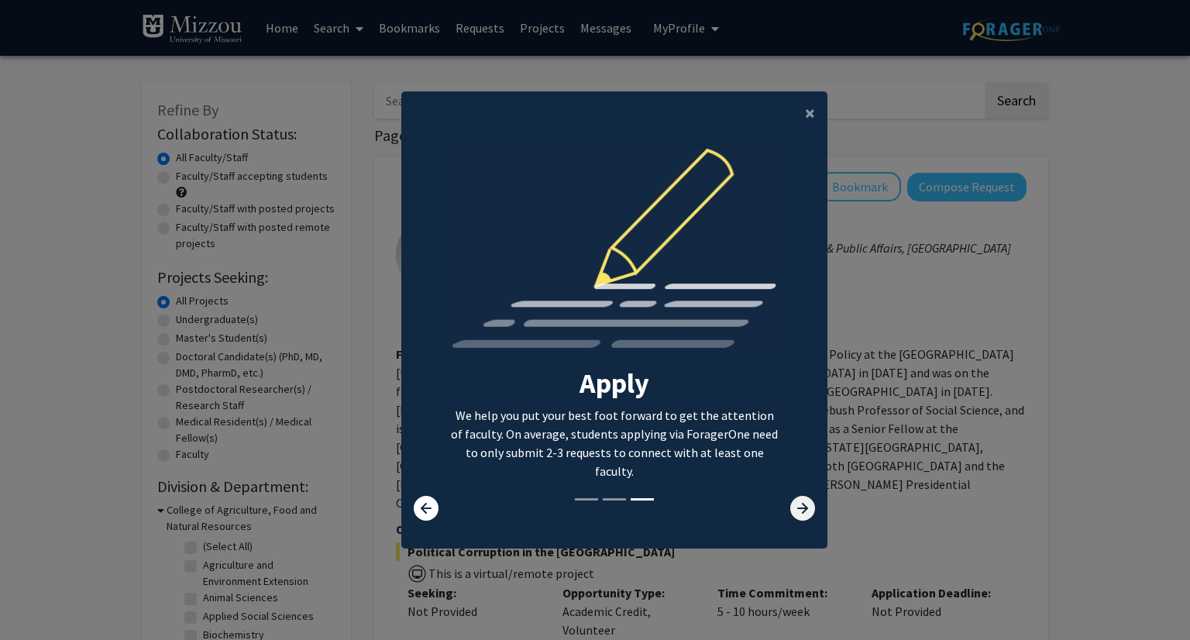
click at [791, 503] on icon at bounding box center [802, 508] width 25 height 25
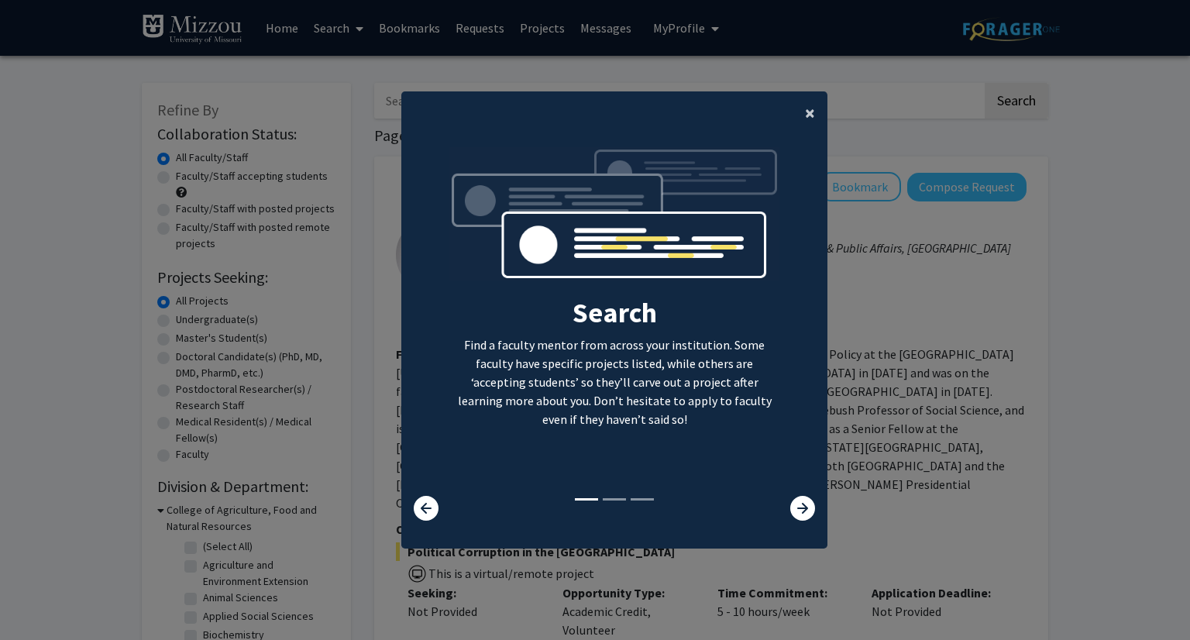
click at [809, 107] on span "×" at bounding box center [810, 113] width 10 height 24
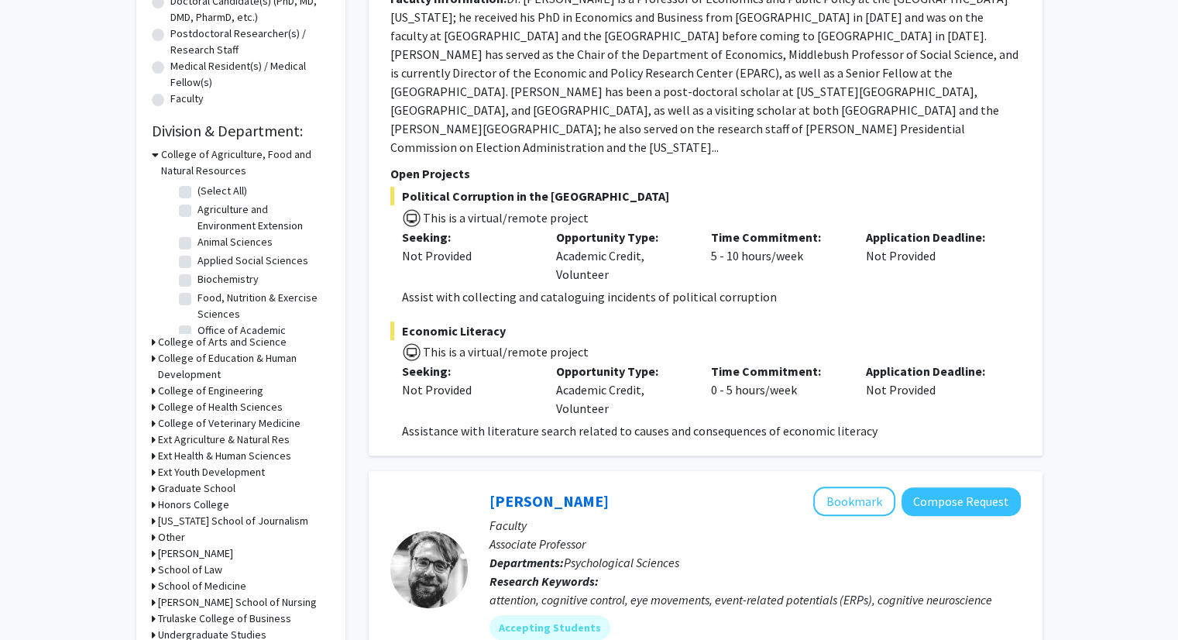
scroll to position [372, 0]
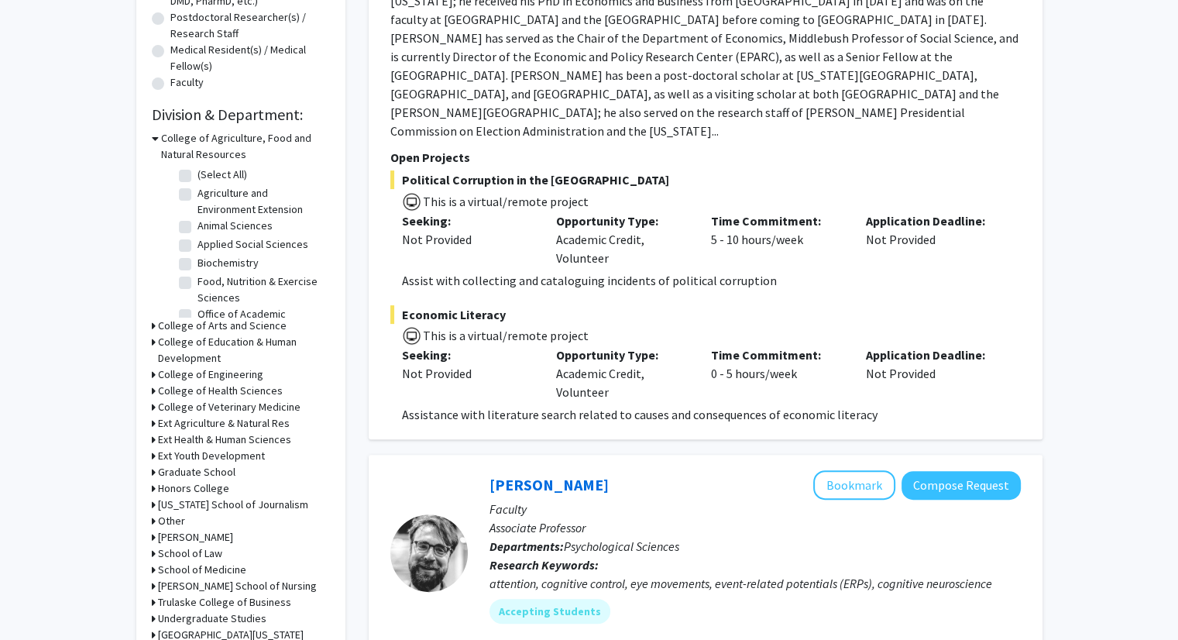
click at [210, 373] on h3 "College of Engineering" at bounding box center [210, 374] width 105 height 16
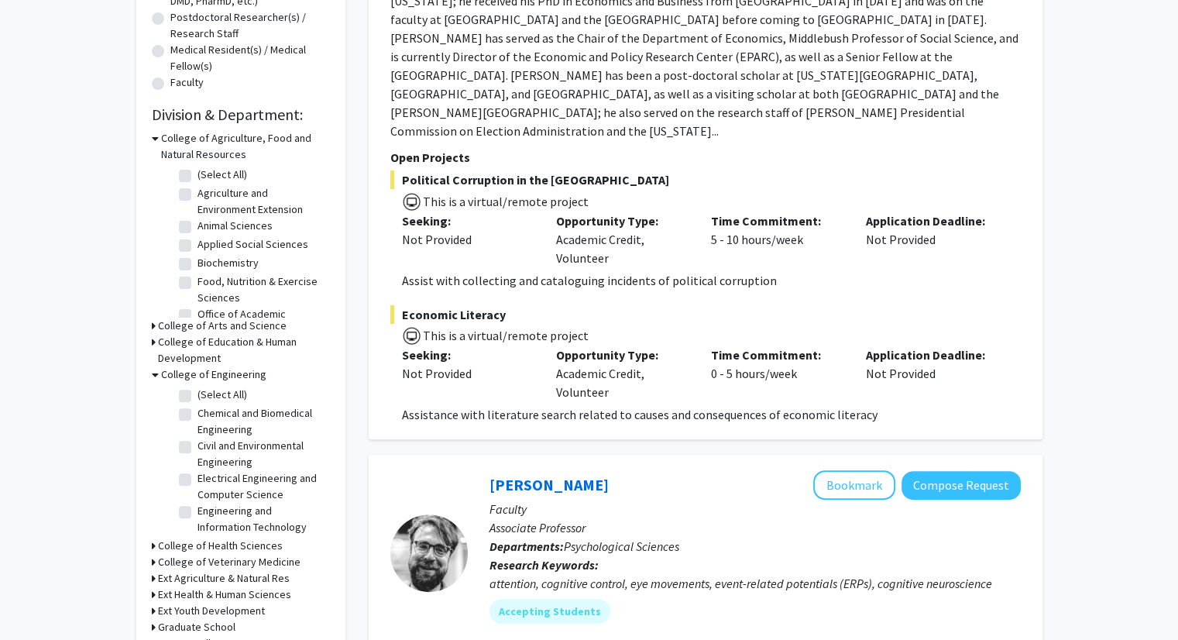
scroll to position [66, 0]
click at [198, 408] on label "Electrical Engineering and Computer Science" at bounding box center [262, 420] width 129 height 33
click at [198, 408] on input "Electrical Engineering and Computer Science" at bounding box center [203, 409] width 10 height 10
checkbox input "true"
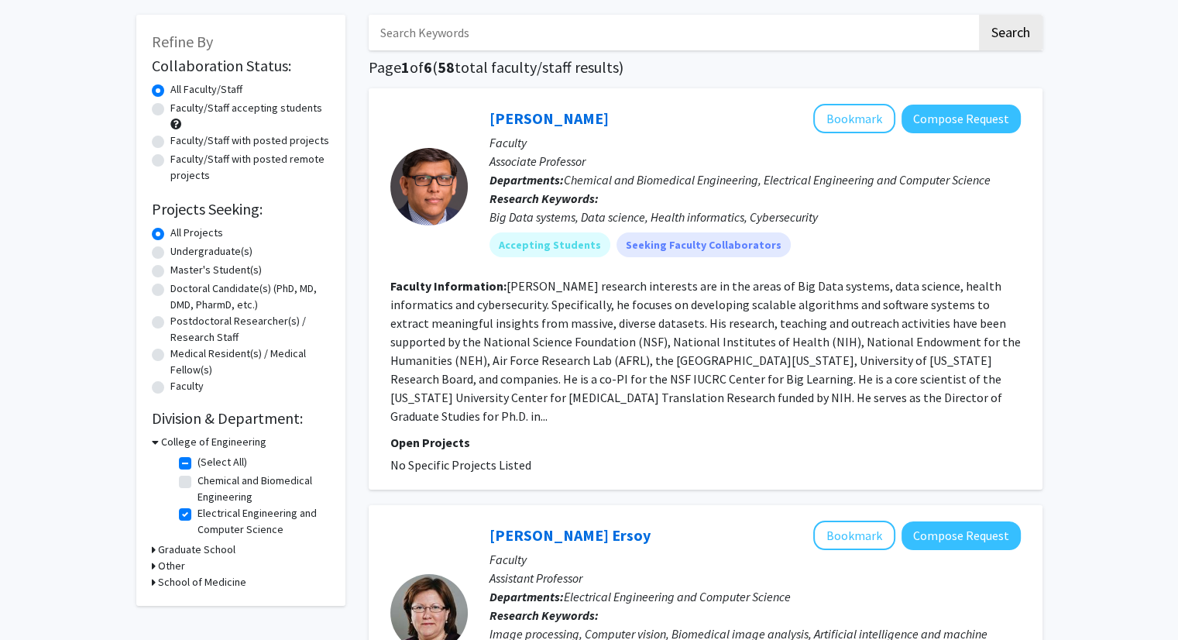
scroll to position [70, 0]
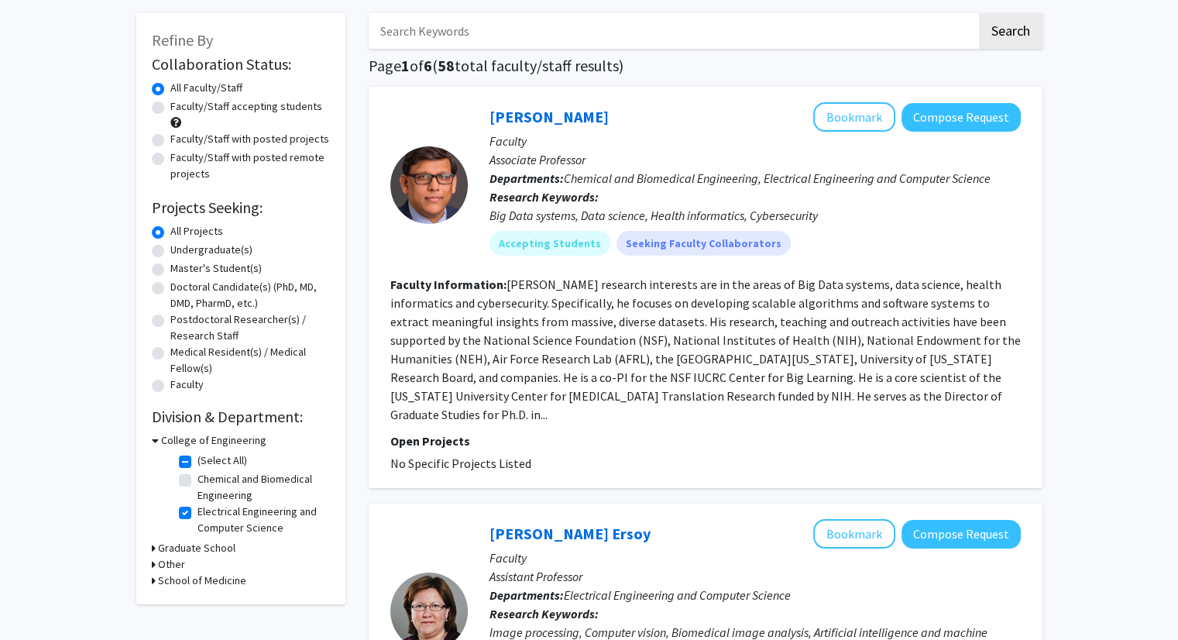
click at [879, 370] on fg-read-more "[PERSON_NAME] research interests are in the areas of Big Data systems, data sci…" at bounding box center [705, 350] width 631 height 146
click at [906, 388] on fg-read-more "[PERSON_NAME] research interests are in the areas of Big Data systems, data sci…" at bounding box center [705, 350] width 631 height 146
click at [944, 397] on section "Faculty Information: [PERSON_NAME] research interests are in the areas of Big D…" at bounding box center [705, 349] width 631 height 149
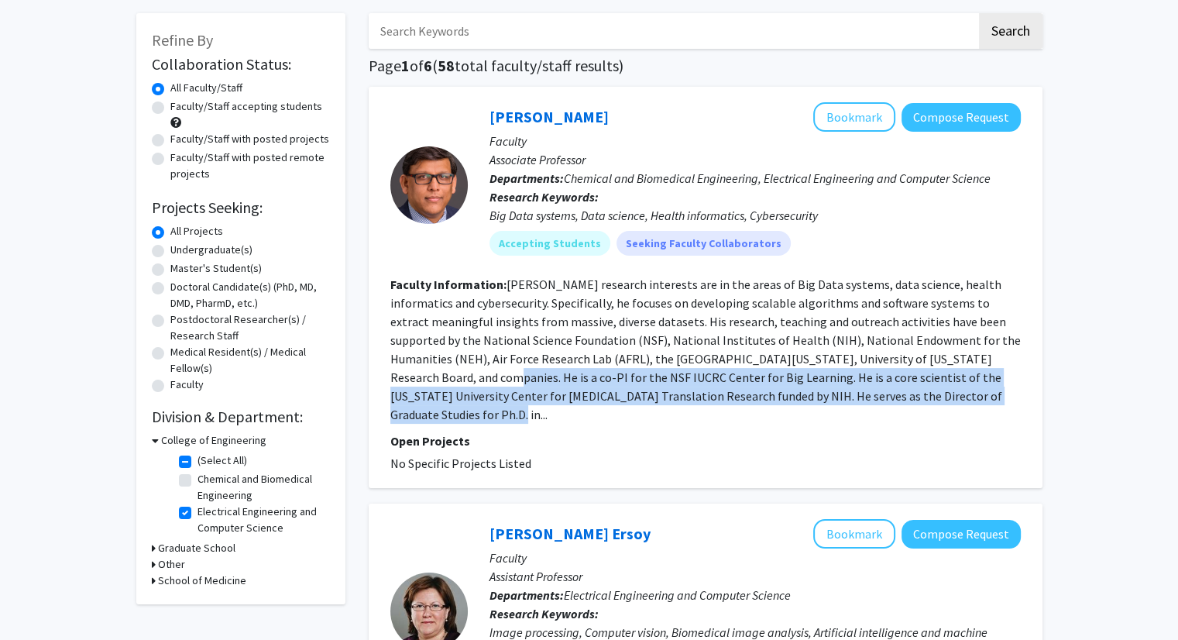
drag, startPoint x: 940, startPoint y: 394, endPoint x: 967, endPoint y: 354, distance: 48.1
click at [967, 354] on section "Faculty Information: [PERSON_NAME] research interests are in the areas of Big D…" at bounding box center [705, 349] width 631 height 149
click at [967, 354] on fg-read-more "[PERSON_NAME] research interests are in the areas of Big Data systems, data sci…" at bounding box center [705, 350] width 631 height 146
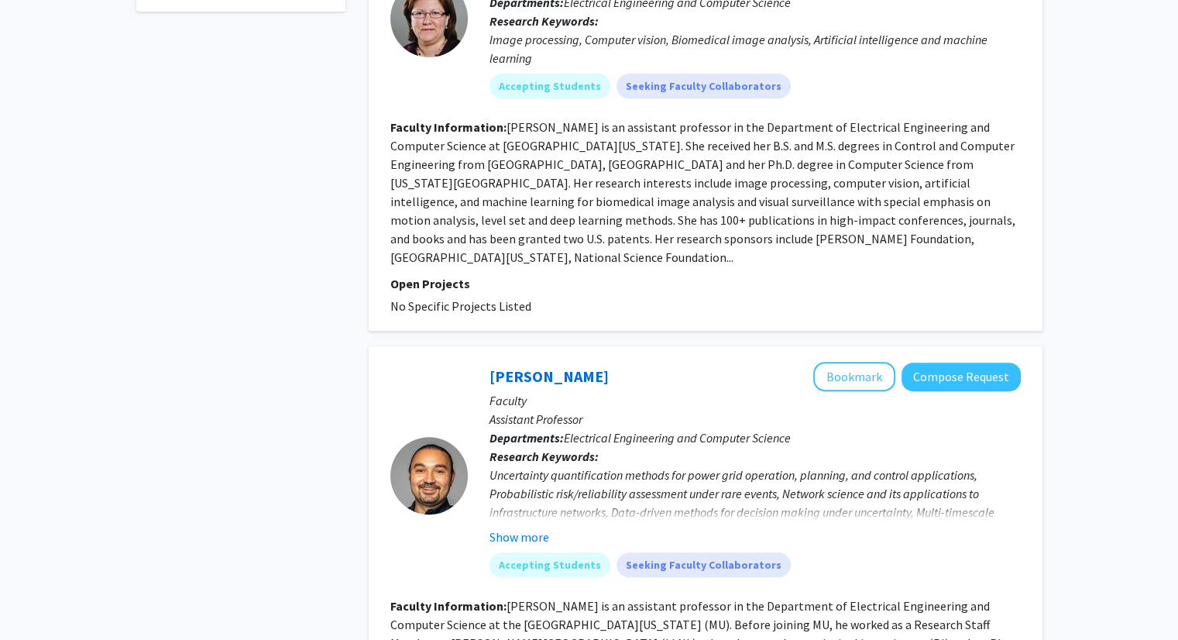
scroll to position [529, 0]
